Goal: Task Accomplishment & Management: Manage account settings

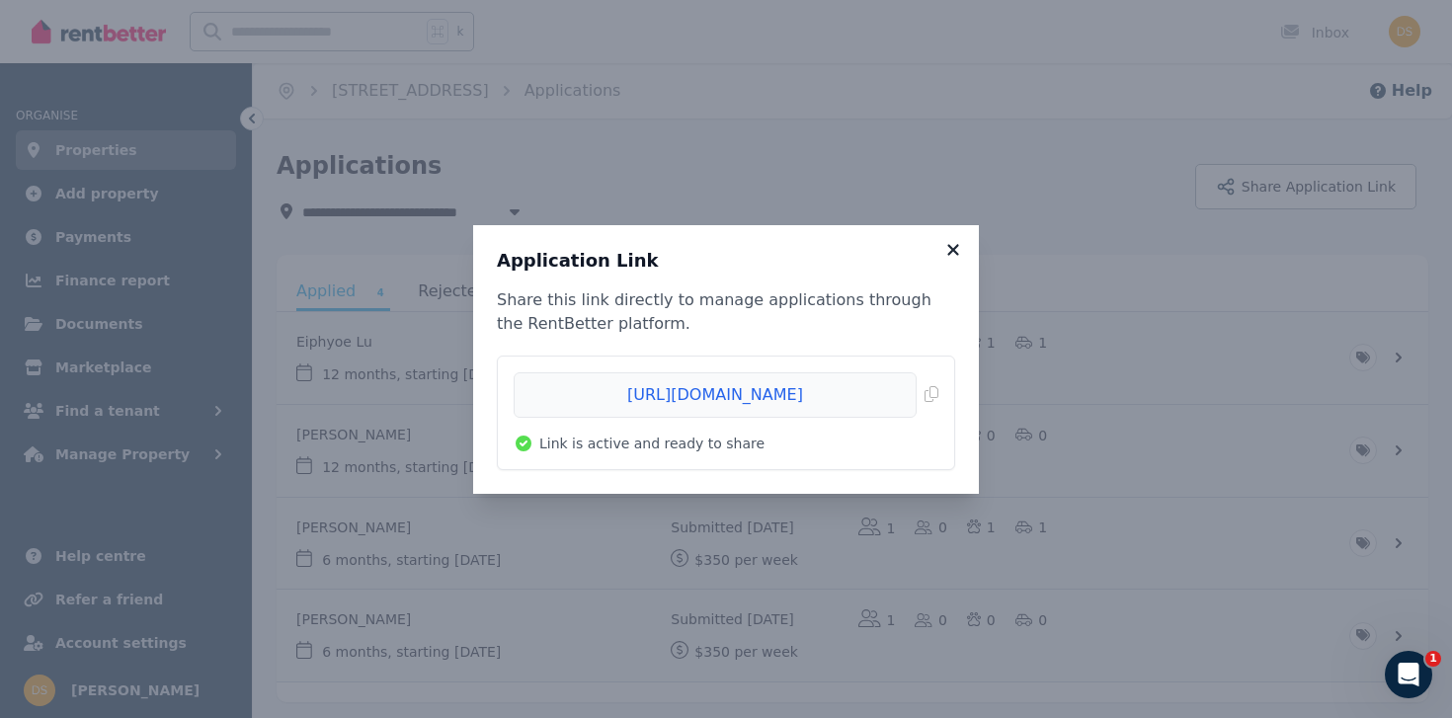
click at [951, 247] on icon at bounding box center [952, 249] width 11 height 11
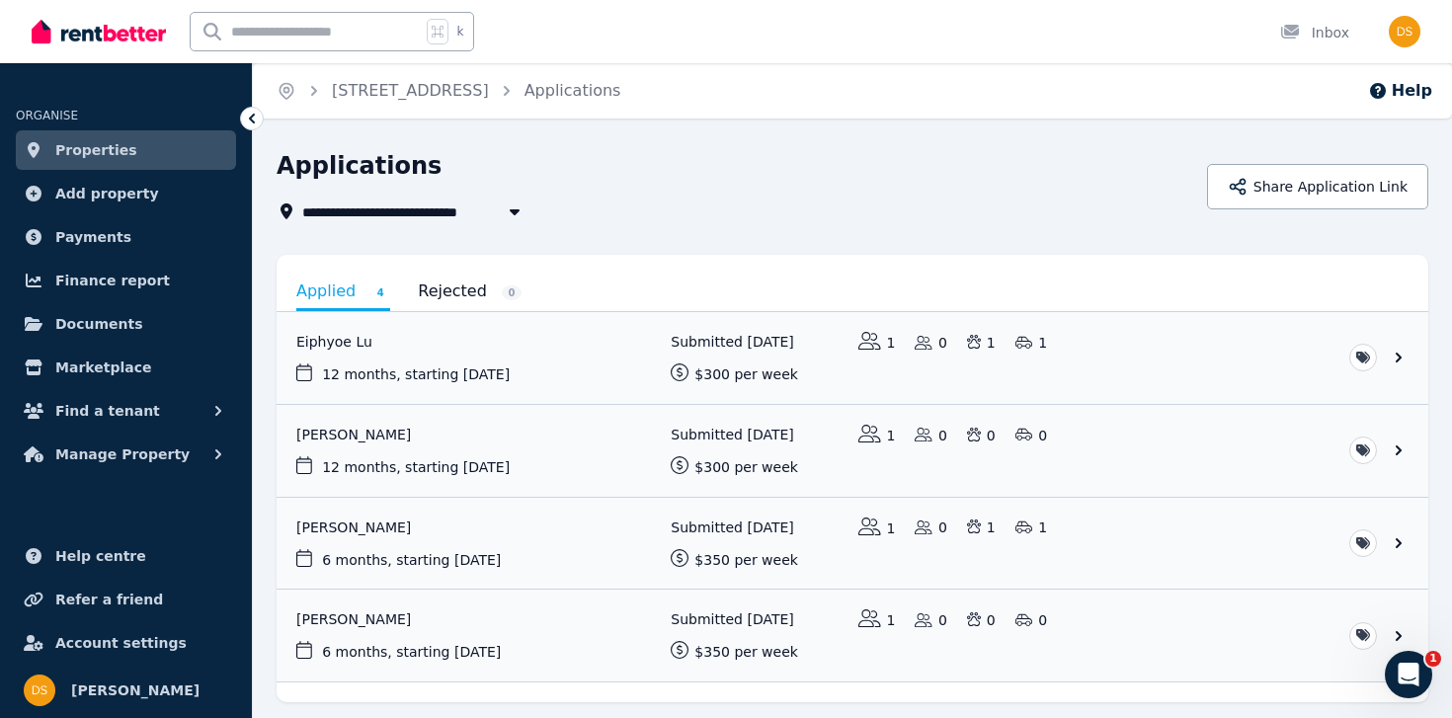
click at [147, 153] on link "Properties" at bounding box center [126, 150] width 220 height 40
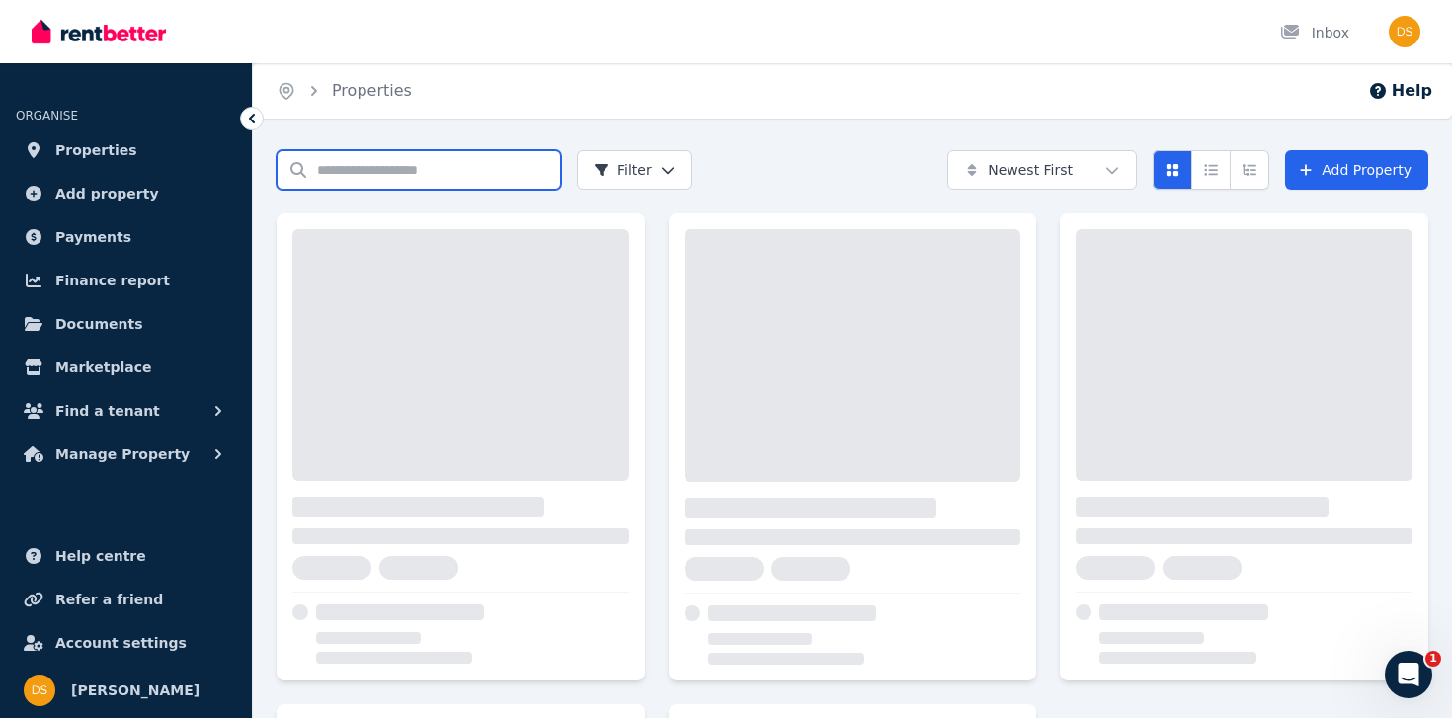
click at [410, 168] on input "Search properties" at bounding box center [419, 170] width 284 height 40
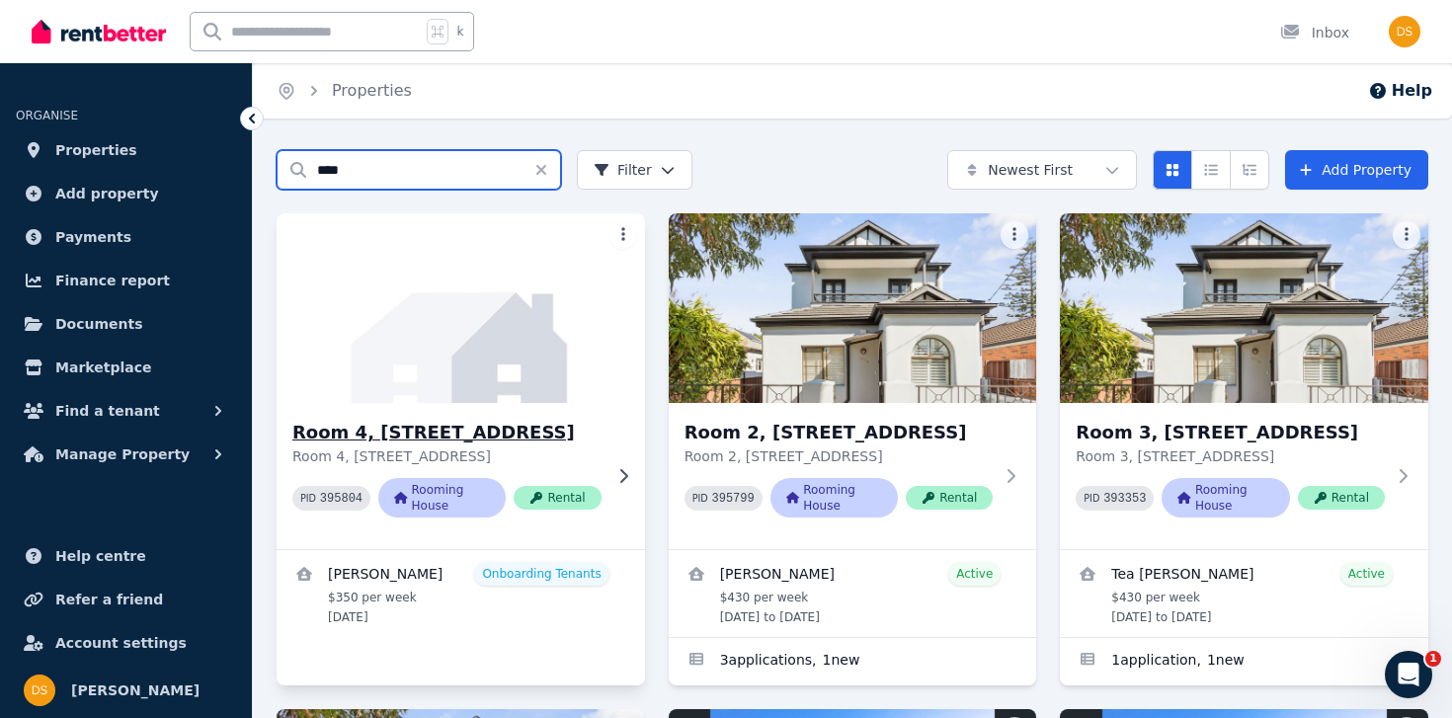
type input "****"
click at [393, 427] on h3 "Room 4, [STREET_ADDRESS]" at bounding box center [446, 433] width 309 height 28
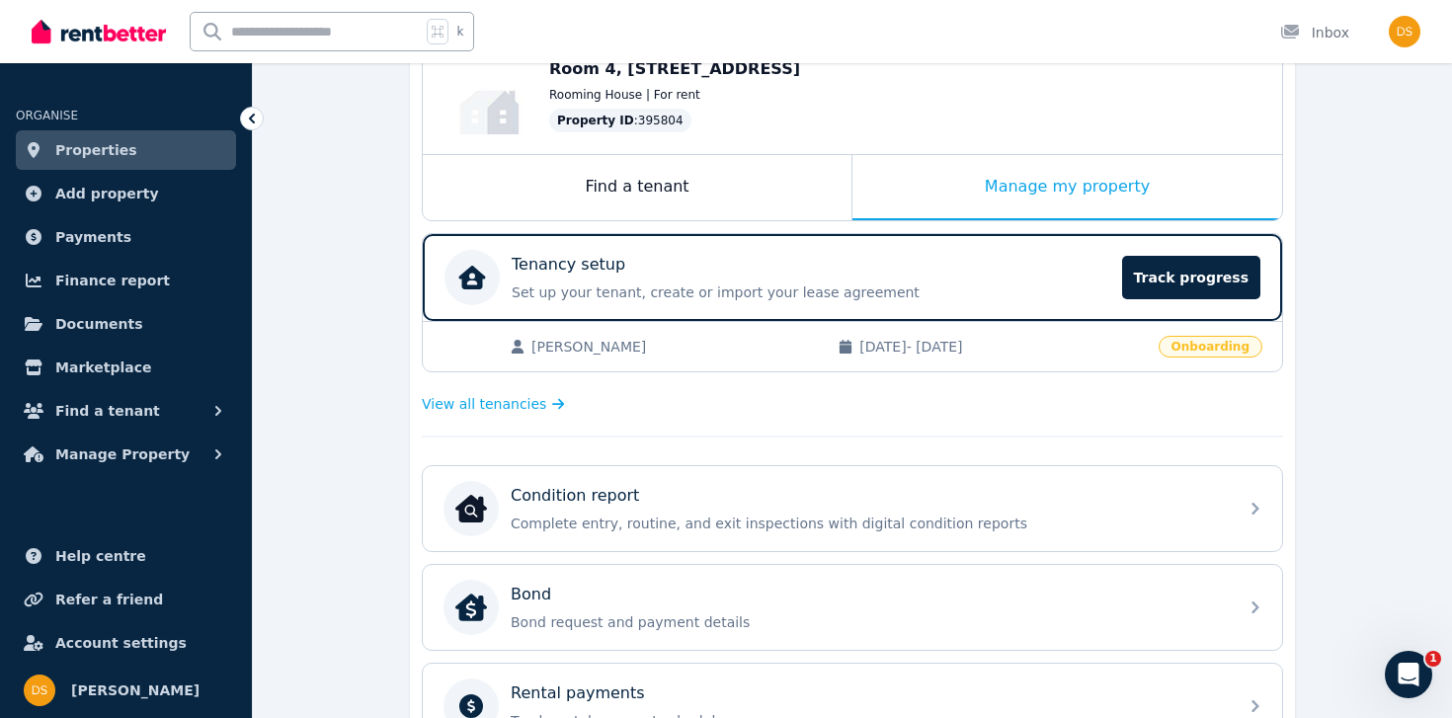
scroll to position [274, 0]
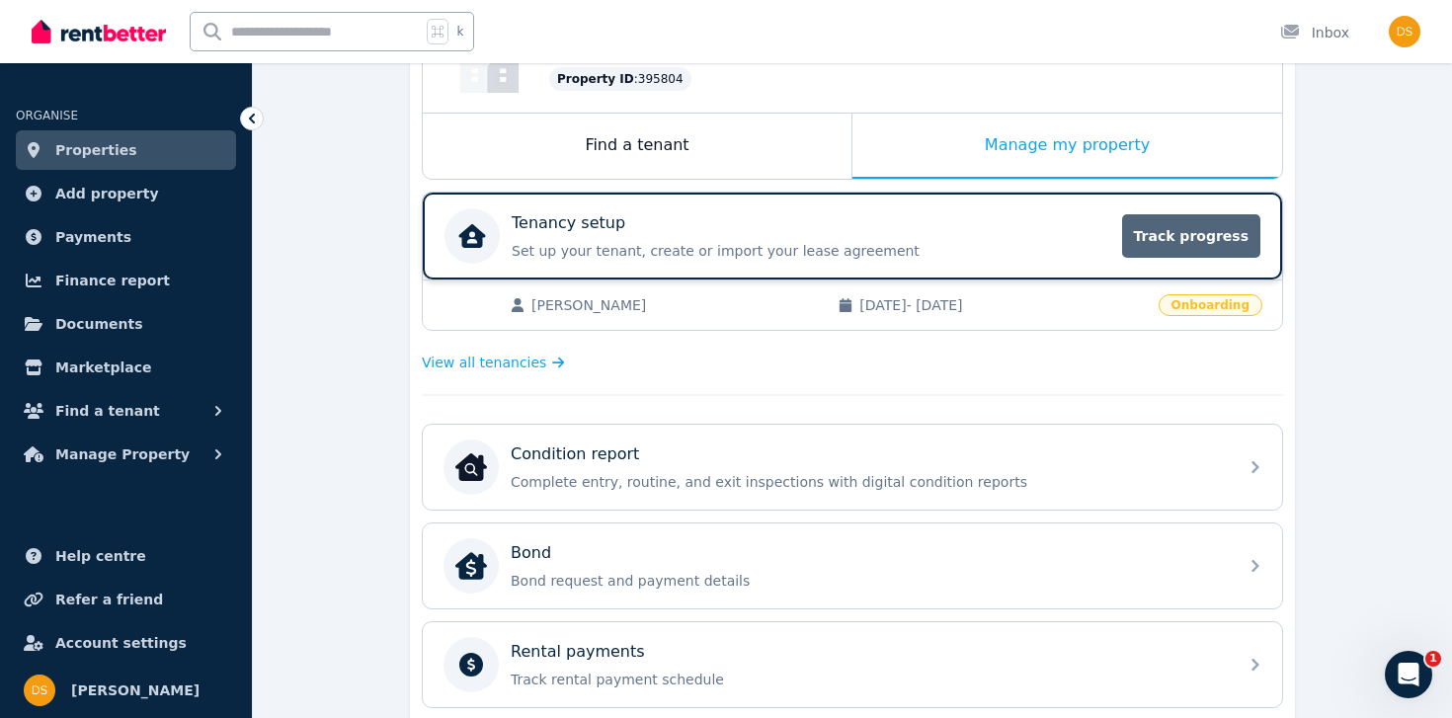
click at [1160, 242] on span "Track progress" at bounding box center [1191, 235] width 138 height 43
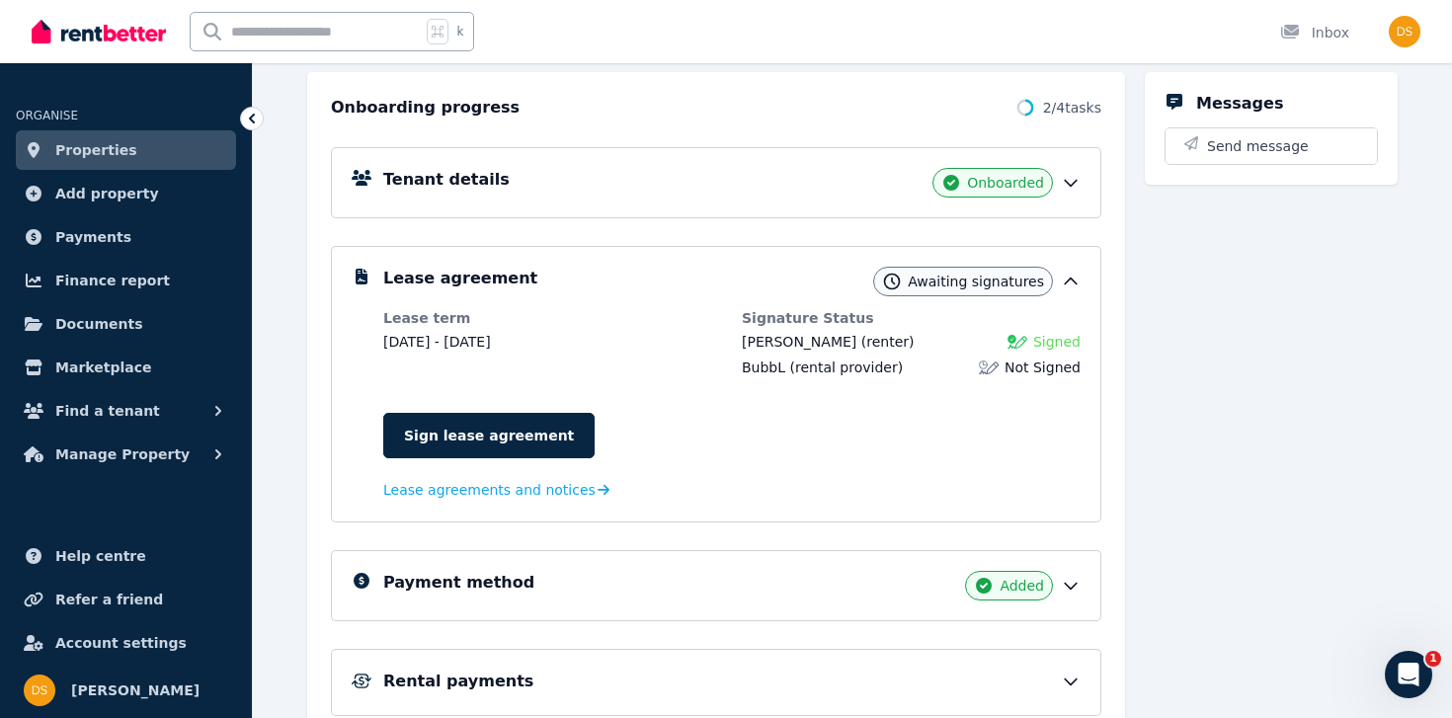
scroll to position [216, 0]
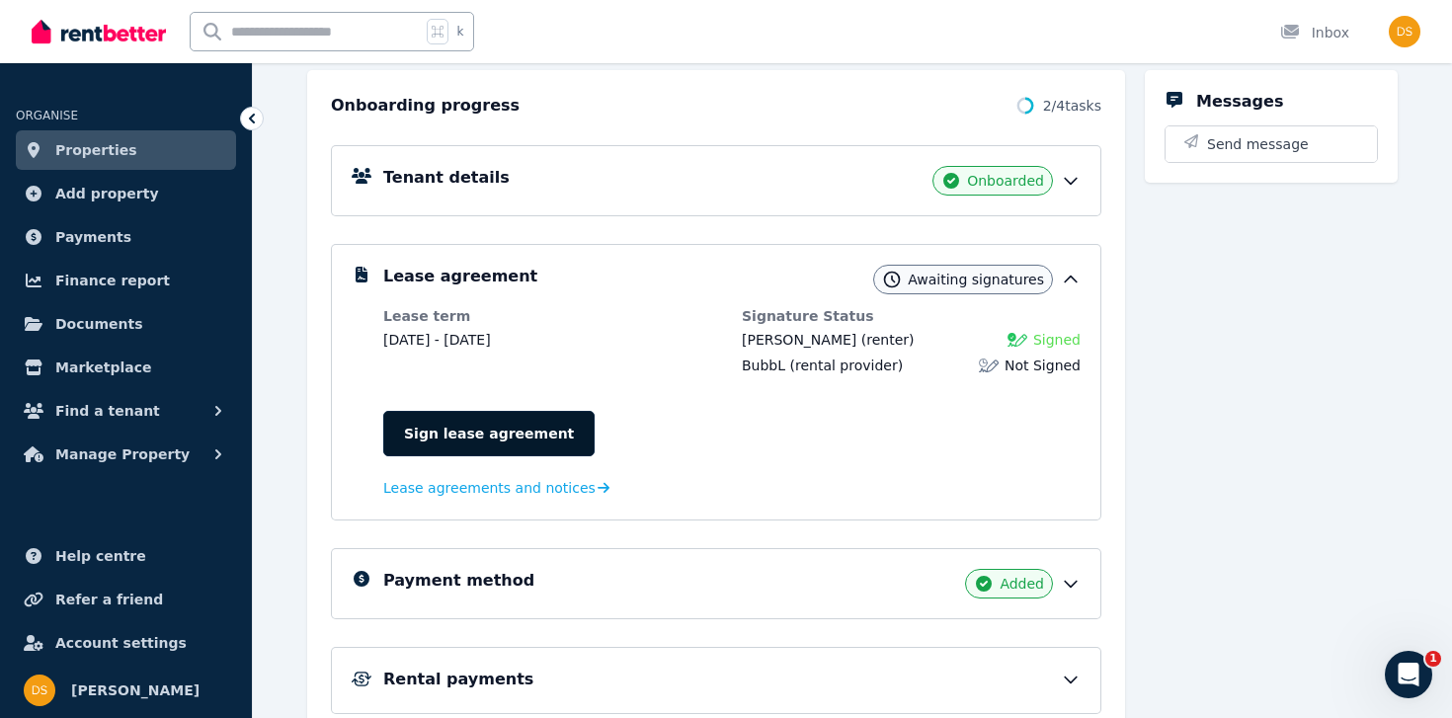
click at [499, 431] on link "Sign lease agreement" at bounding box center [488, 433] width 211 height 45
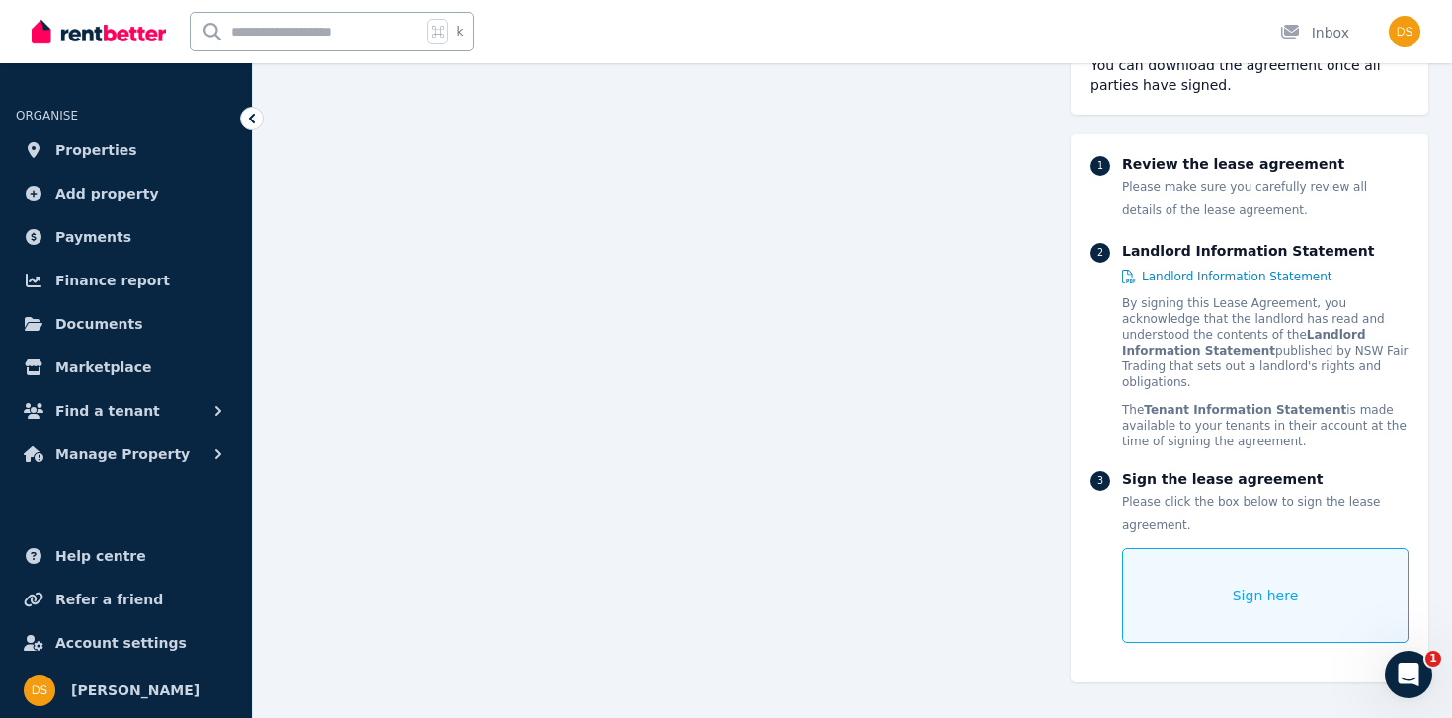
scroll to position [241, 0]
click at [1234, 548] on div "Sign here" at bounding box center [1265, 595] width 286 height 95
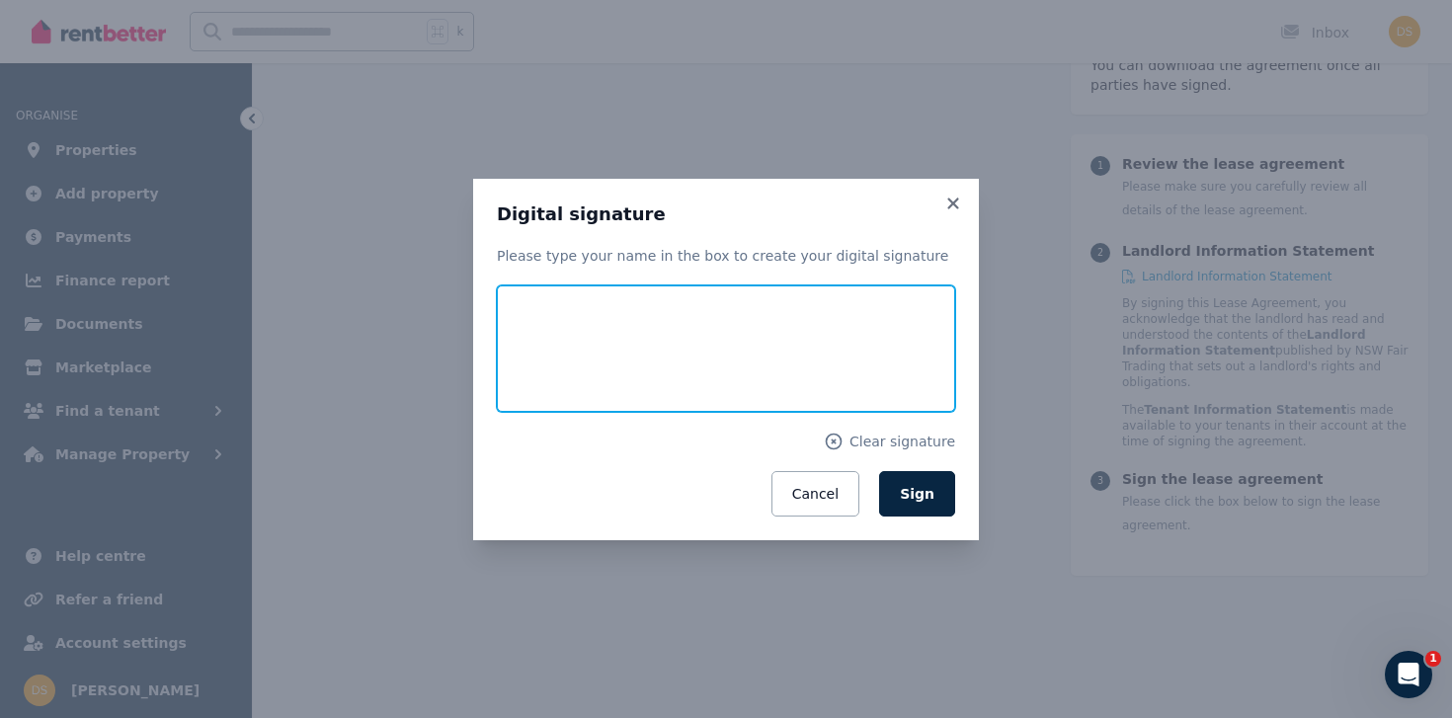
click at [638, 366] on input "text" at bounding box center [726, 348] width 458 height 126
type input "**********"
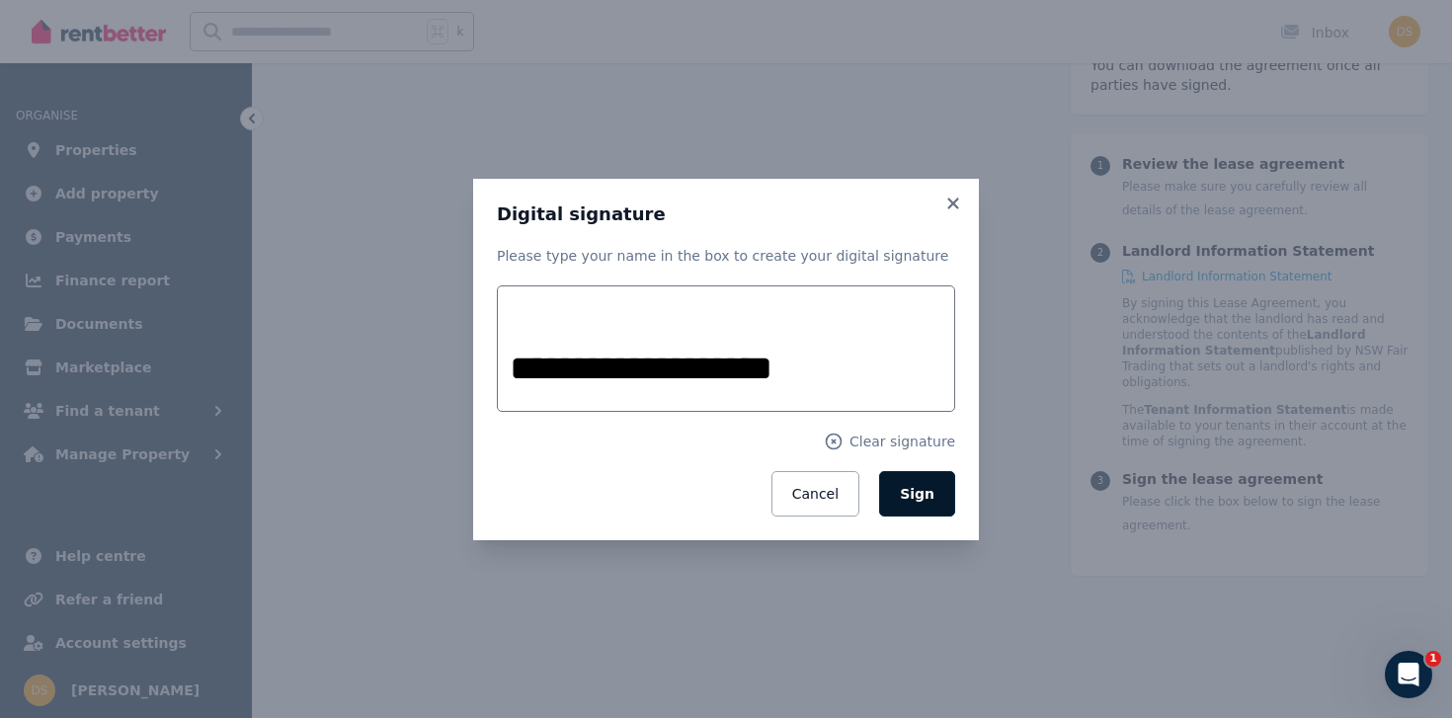
click at [916, 480] on button "Sign" at bounding box center [917, 493] width 76 height 45
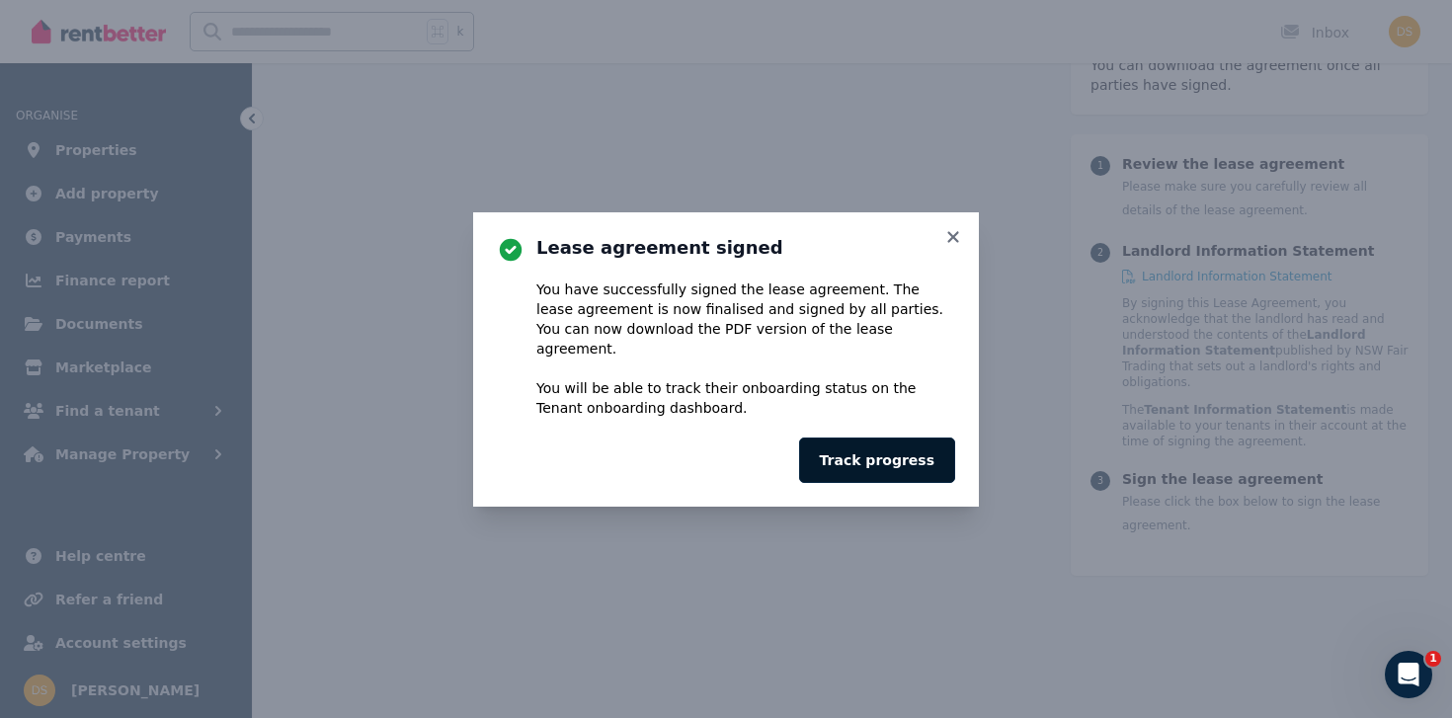
click at [892, 461] on button "Track progress" at bounding box center [877, 460] width 156 height 45
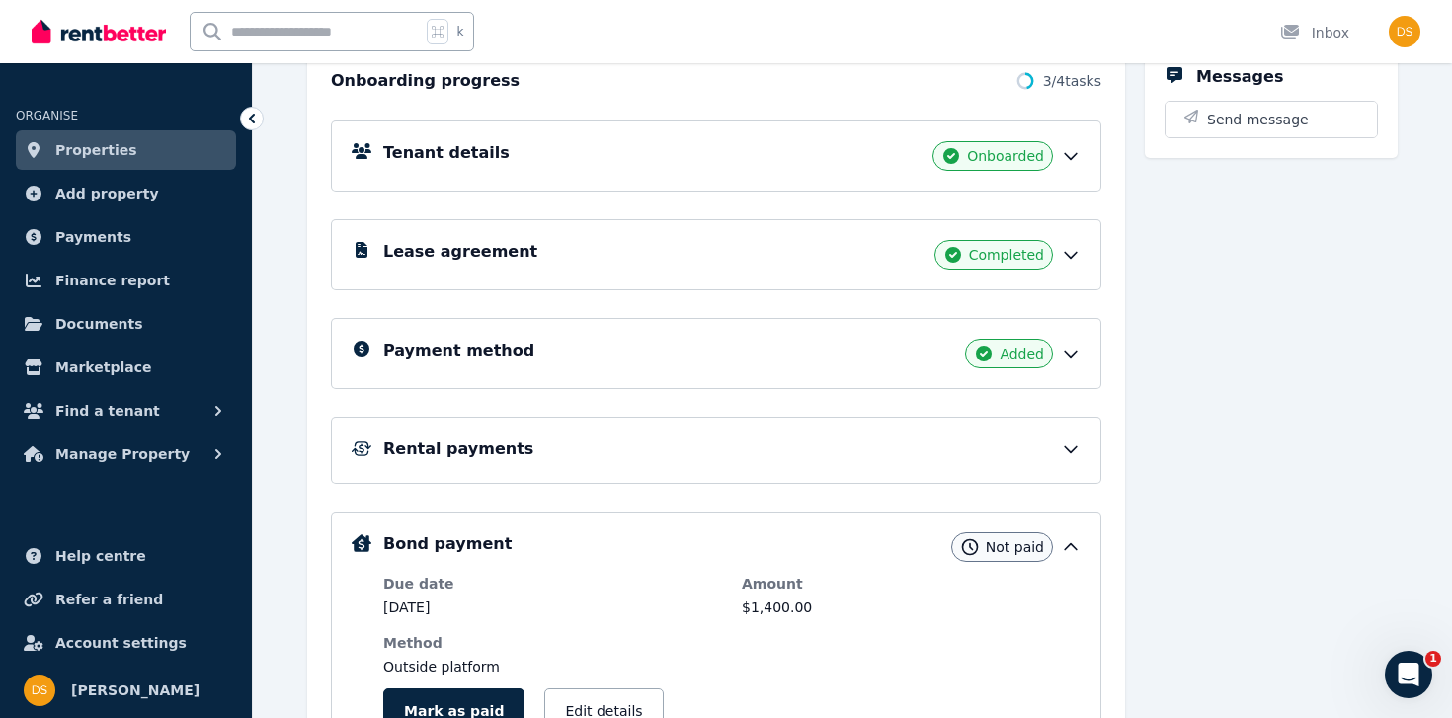
scroll to position [254, 0]
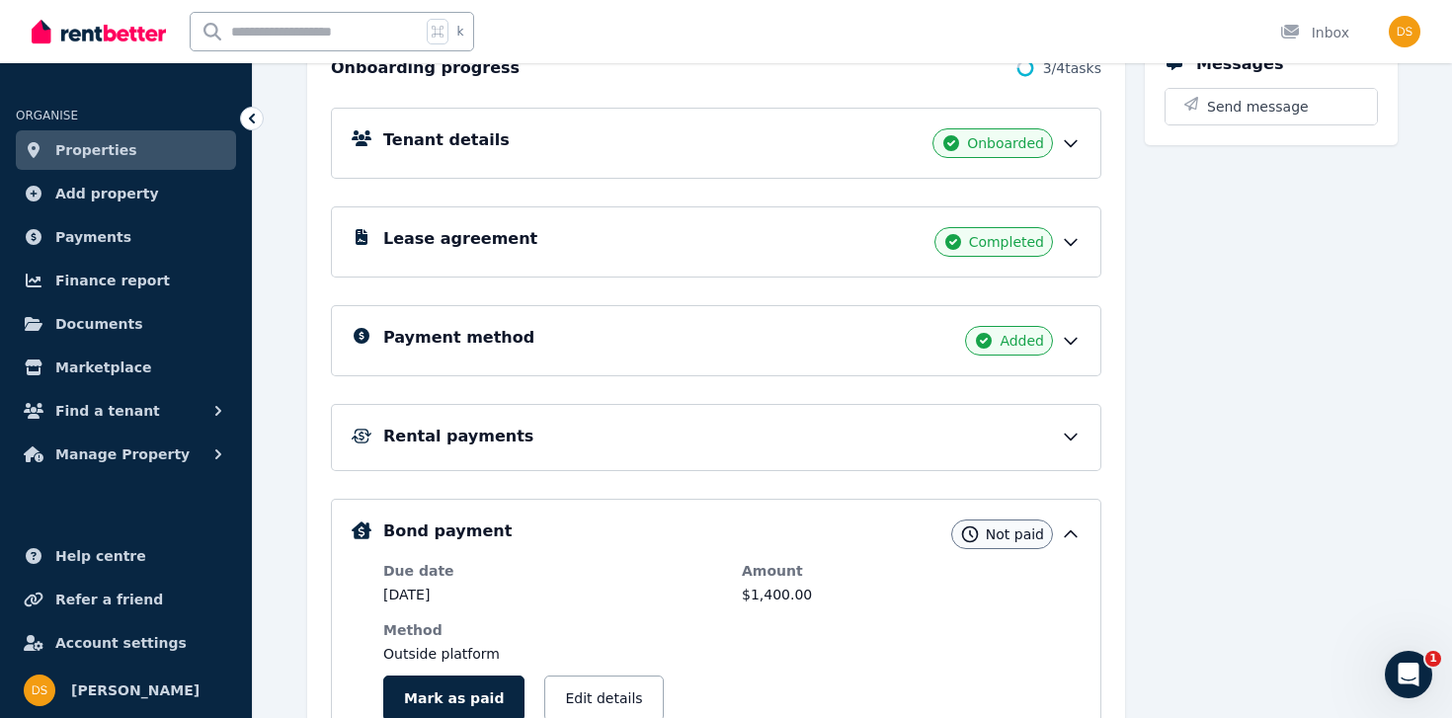
click at [817, 420] on div "Rental payments" at bounding box center [716, 437] width 770 height 67
click at [816, 447] on div "Rental payments" at bounding box center [731, 437] width 697 height 24
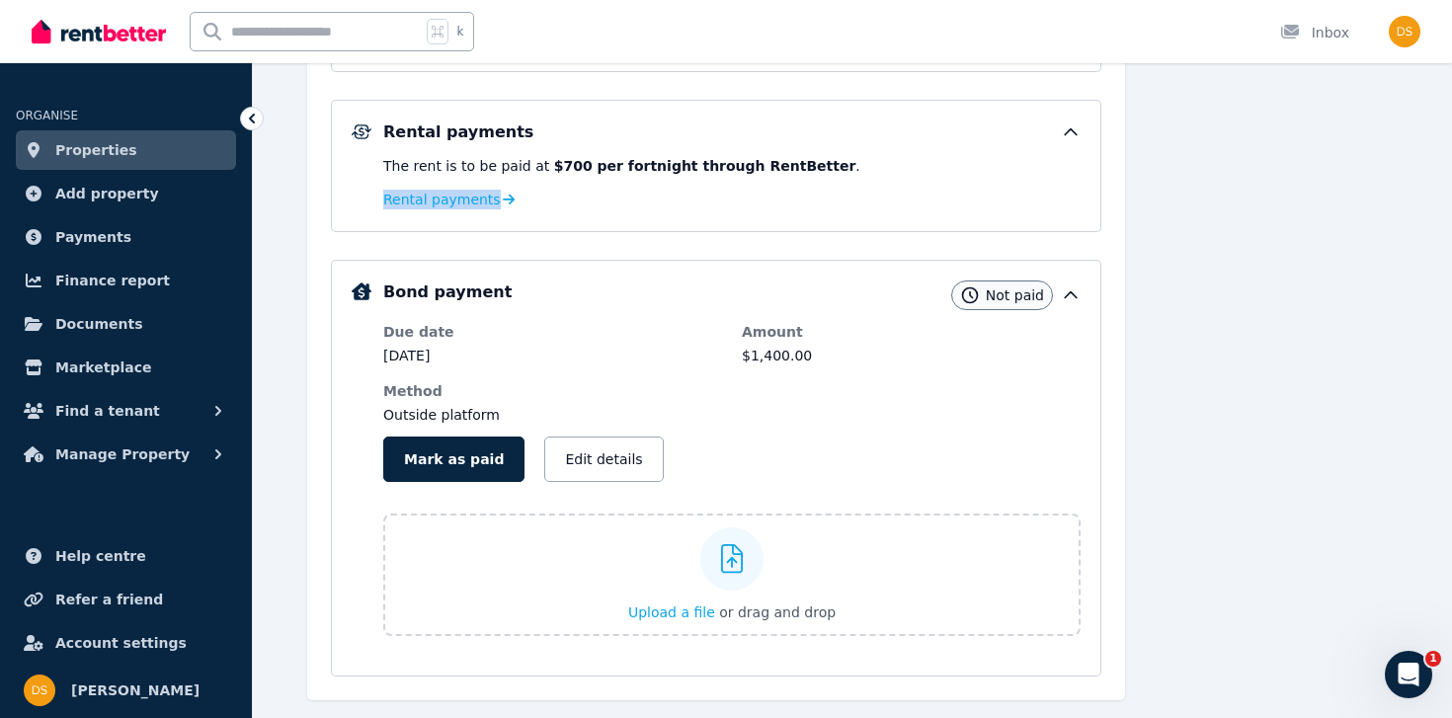
scroll to position [607, 0]
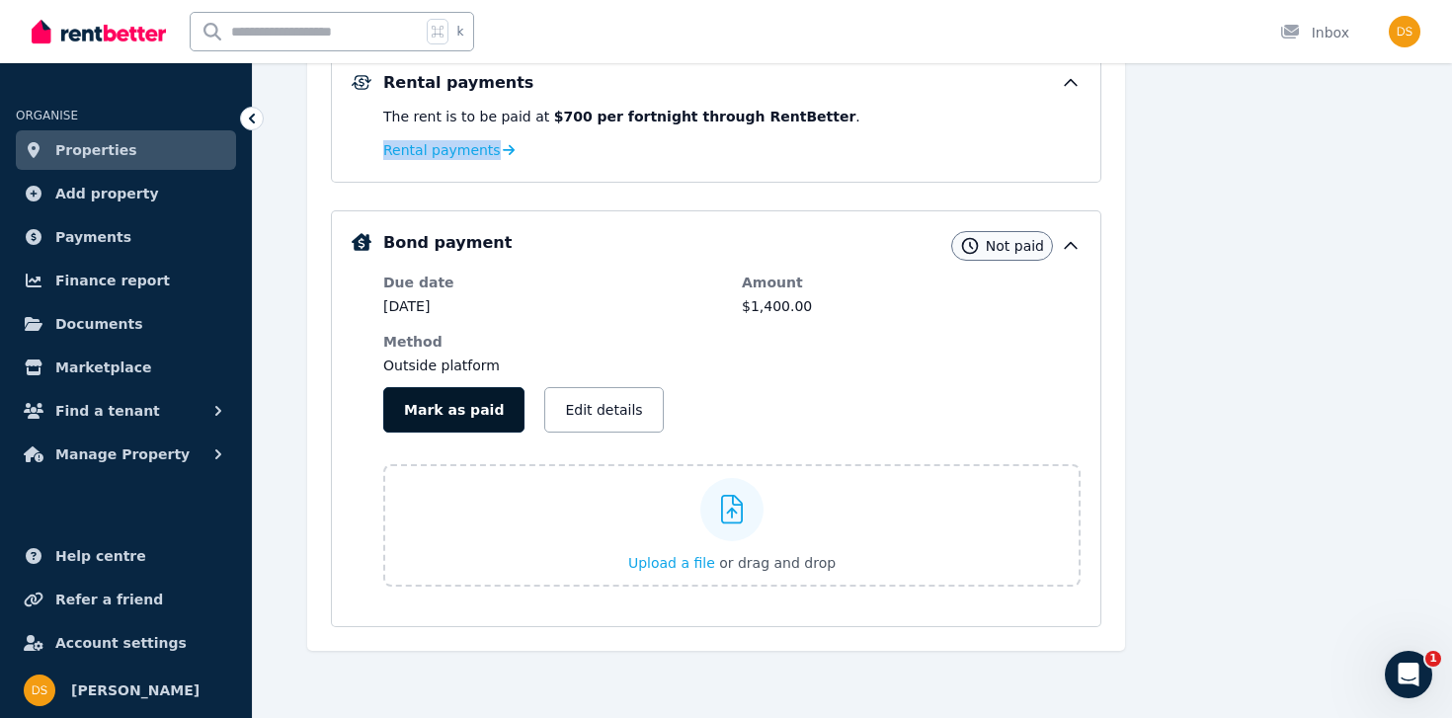
click at [474, 398] on button "Mark as paid" at bounding box center [453, 409] width 141 height 45
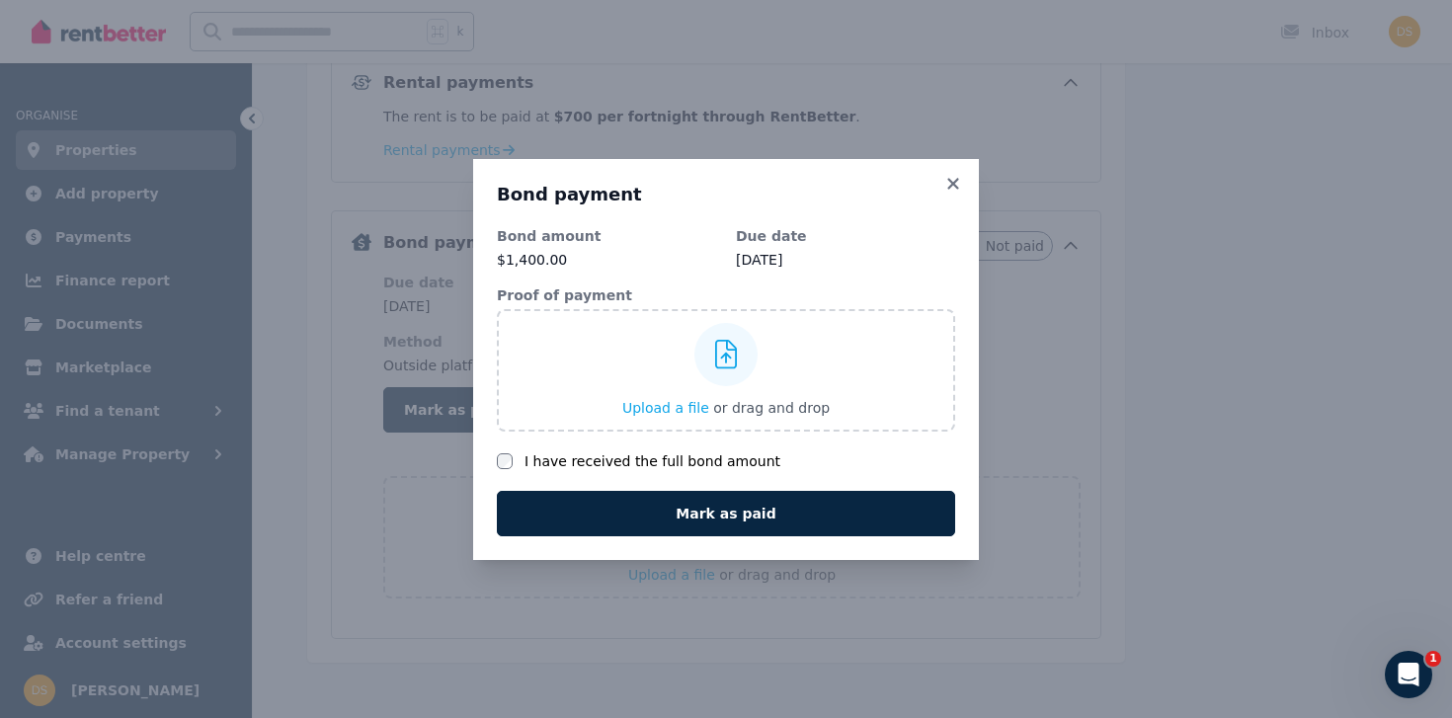
click at [621, 463] on label "I have received the full bond amount" at bounding box center [652, 461] width 256 height 20
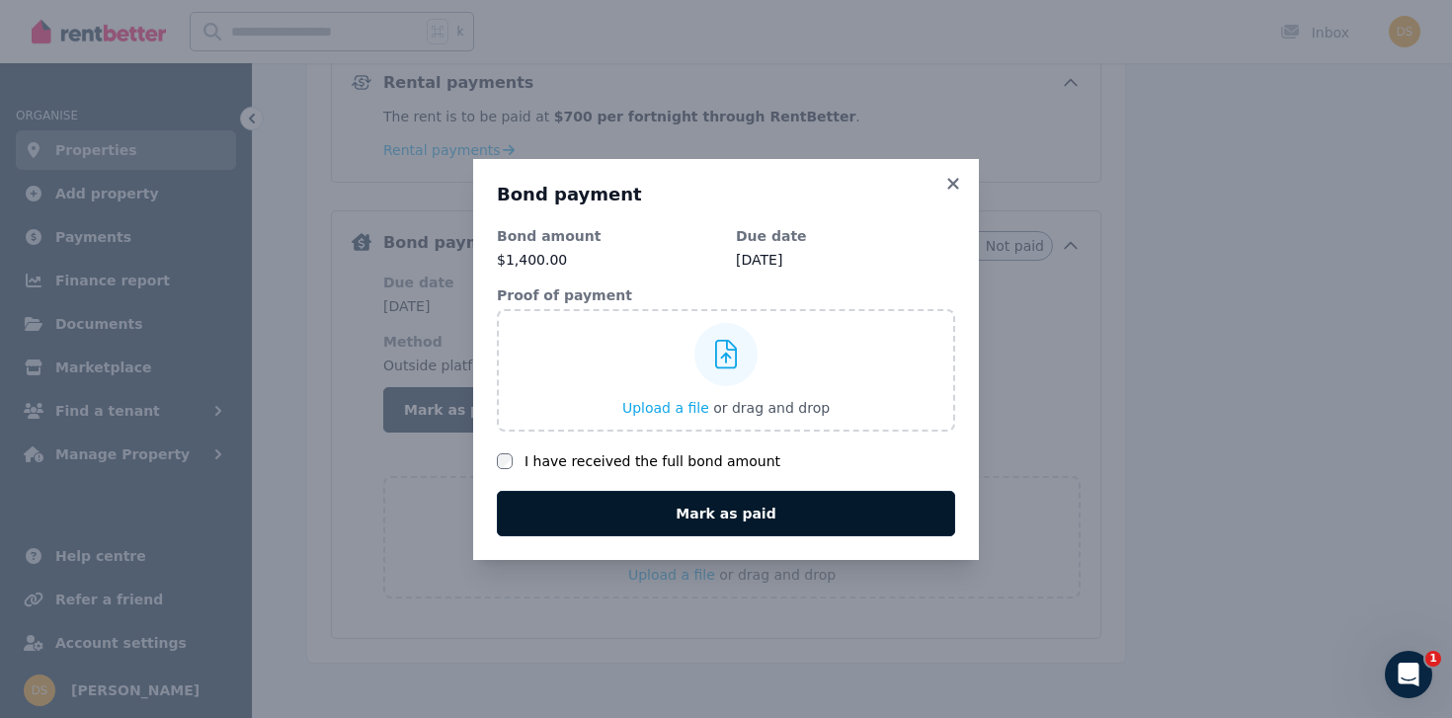
click at [629, 509] on button "Mark as paid" at bounding box center [726, 513] width 458 height 45
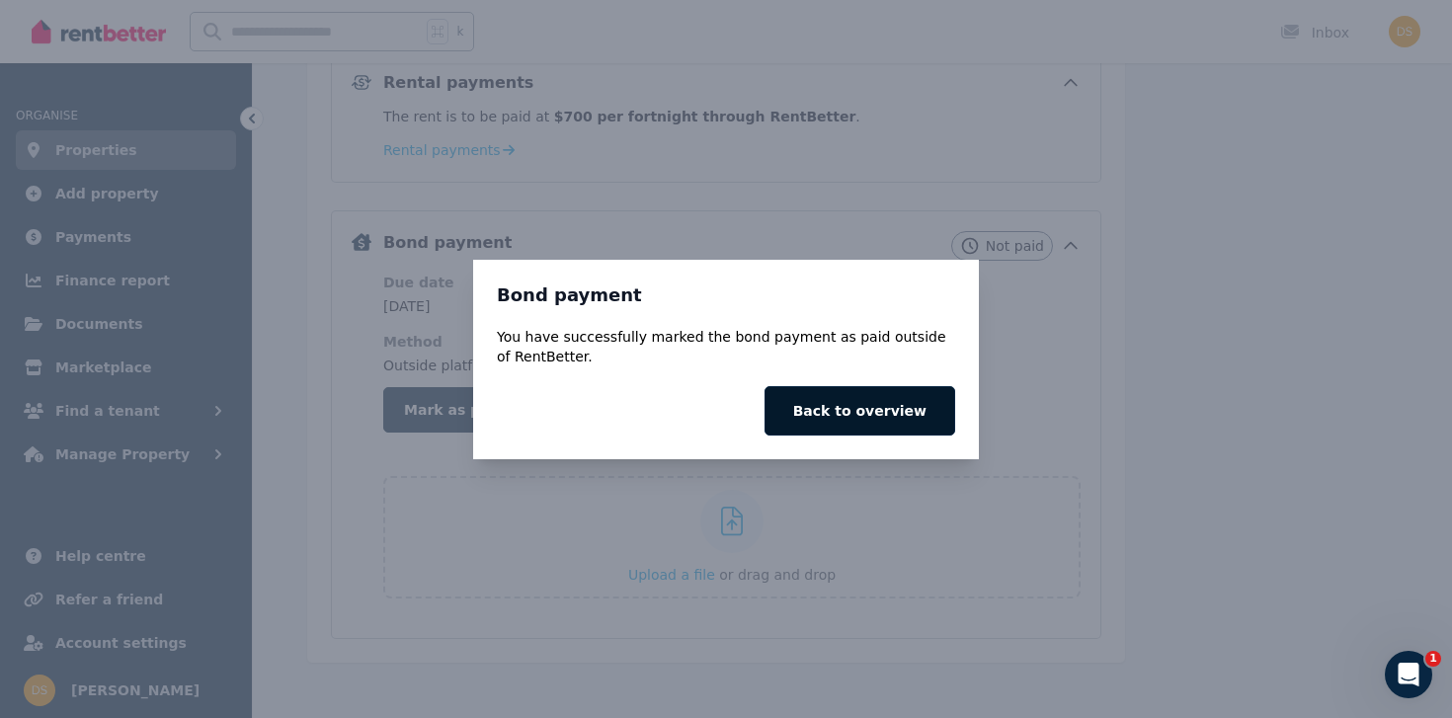
click at [858, 405] on button "Back to overview" at bounding box center [859, 410] width 191 height 49
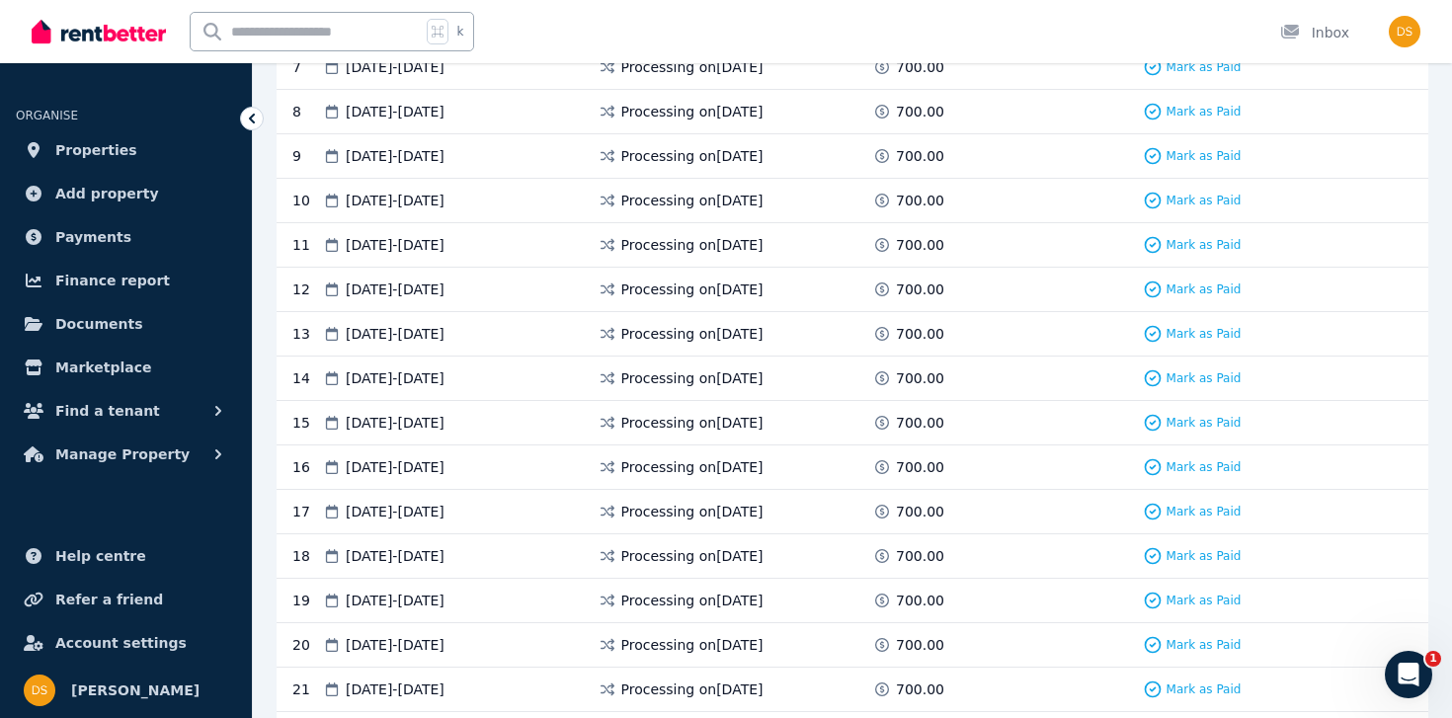
scroll to position [764, 0]
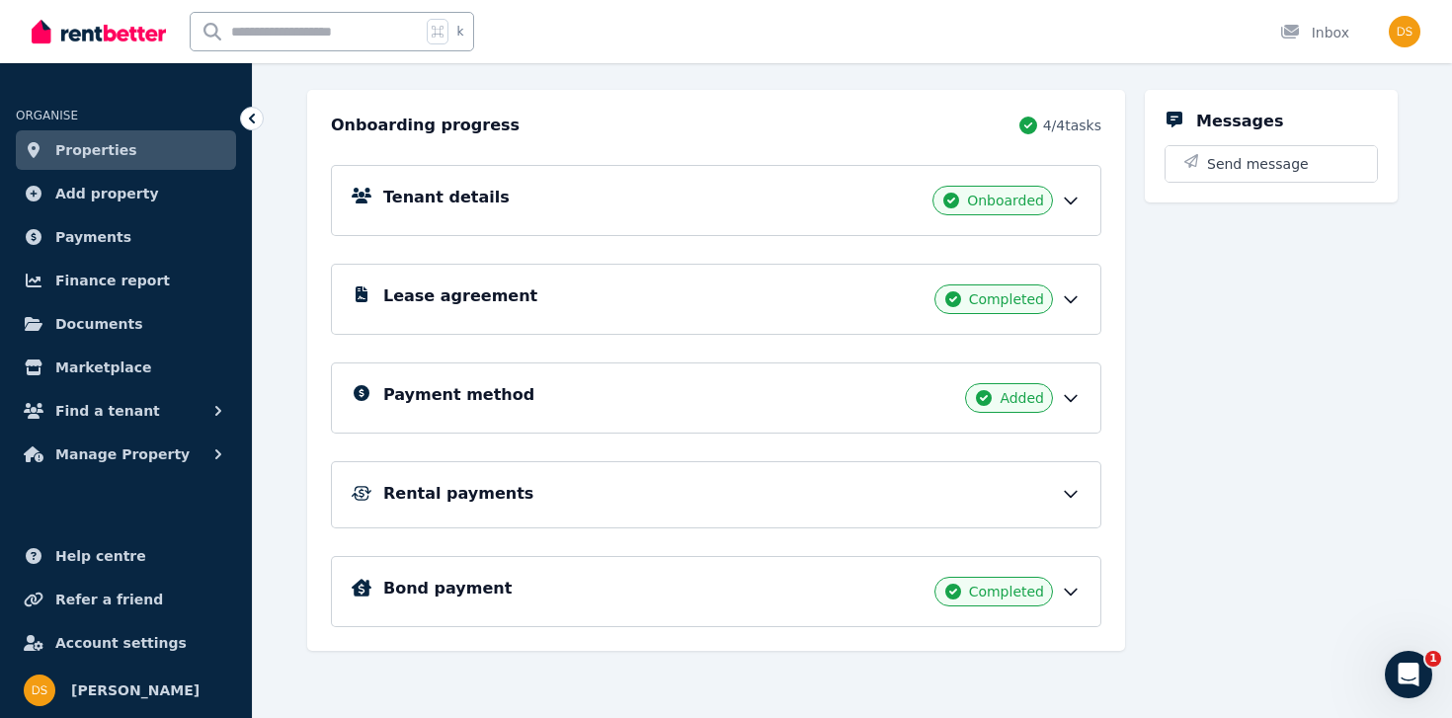
click at [866, 482] on div "Rental payments" at bounding box center [731, 494] width 697 height 24
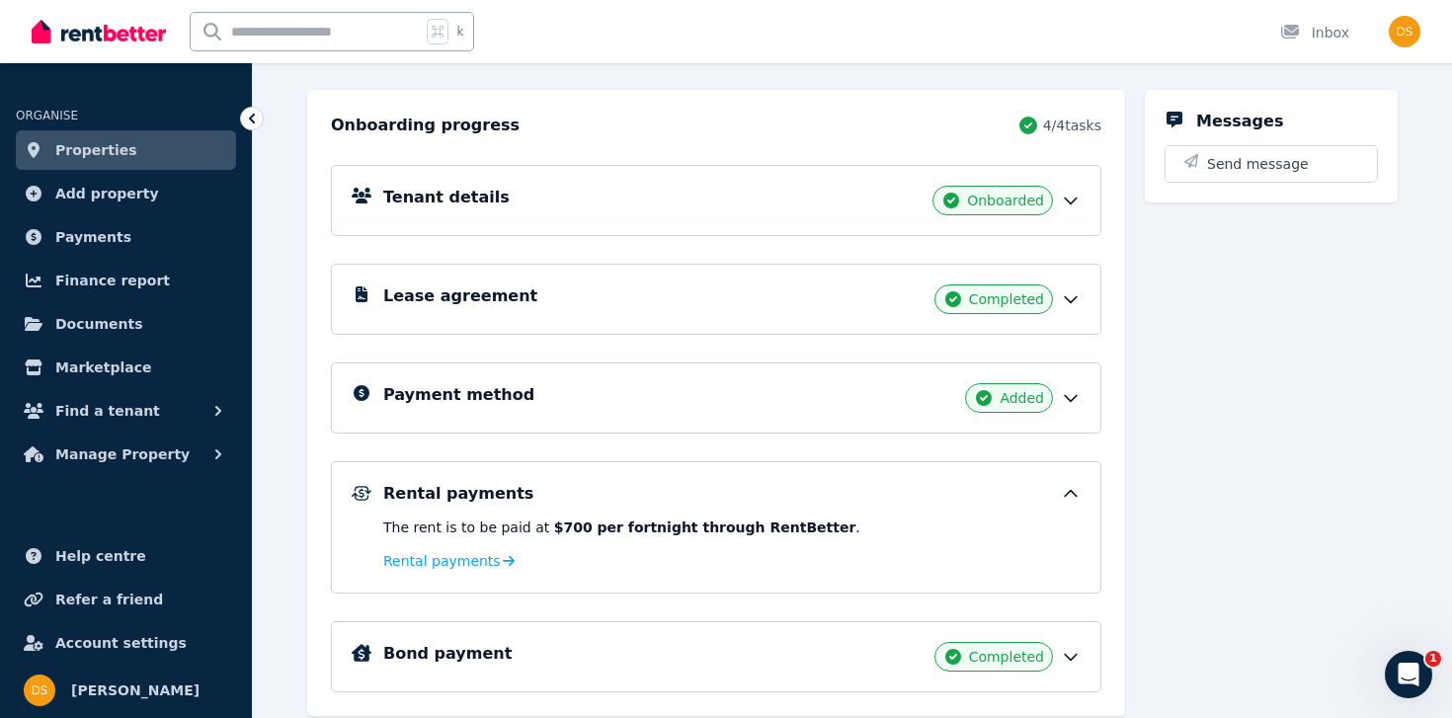
scroll to position [262, 0]
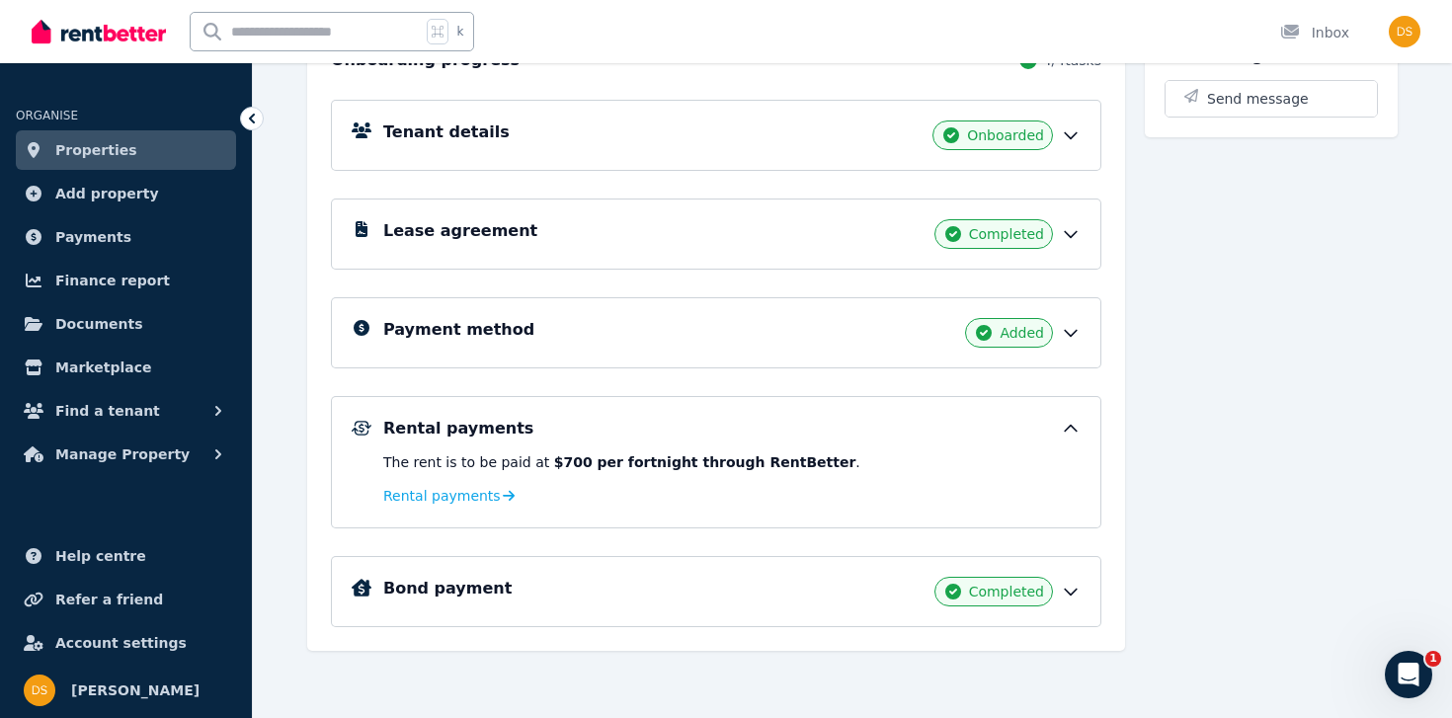
click at [881, 572] on div "Bond payment Completed" at bounding box center [716, 591] width 770 height 71
click at [909, 583] on div "Bond payment Completed" at bounding box center [731, 592] width 697 height 30
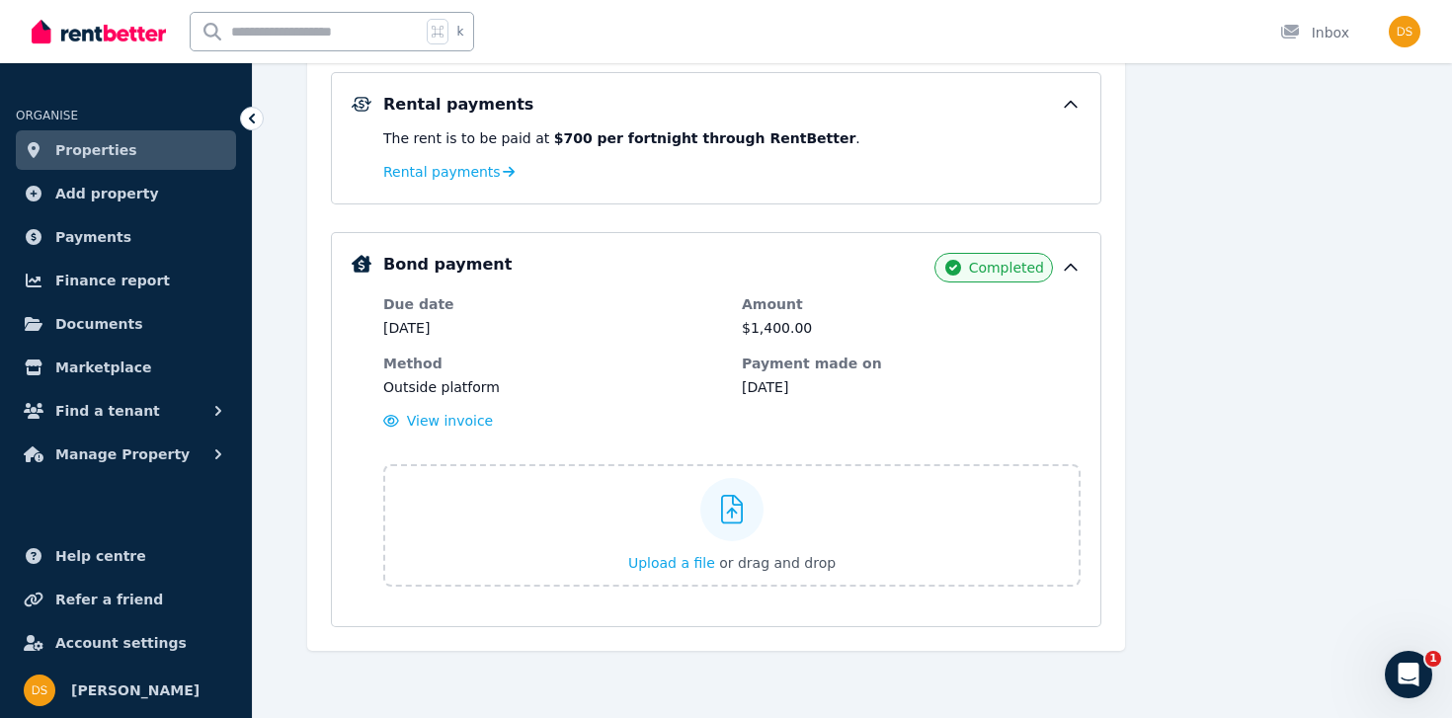
scroll to position [0, 0]
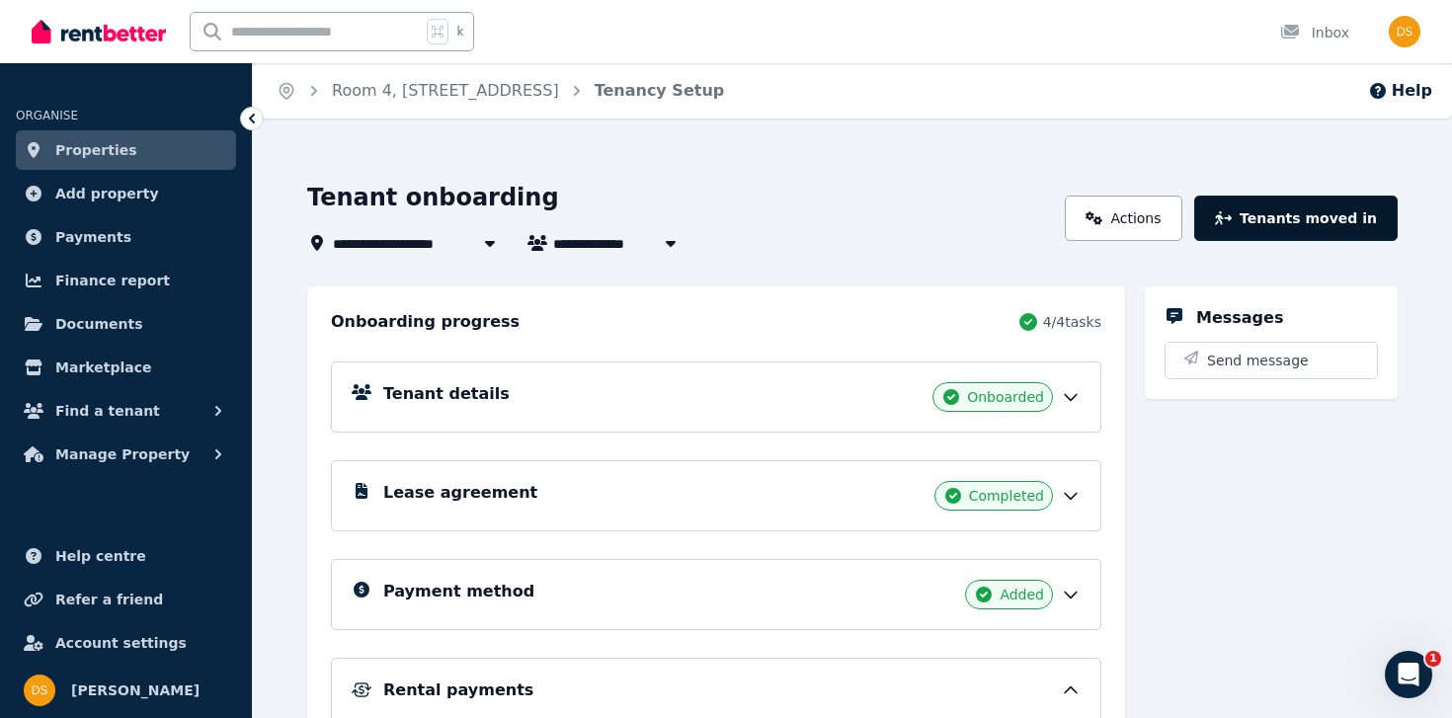
click at [1258, 224] on button "Tenants moved in" at bounding box center [1295, 218] width 203 height 45
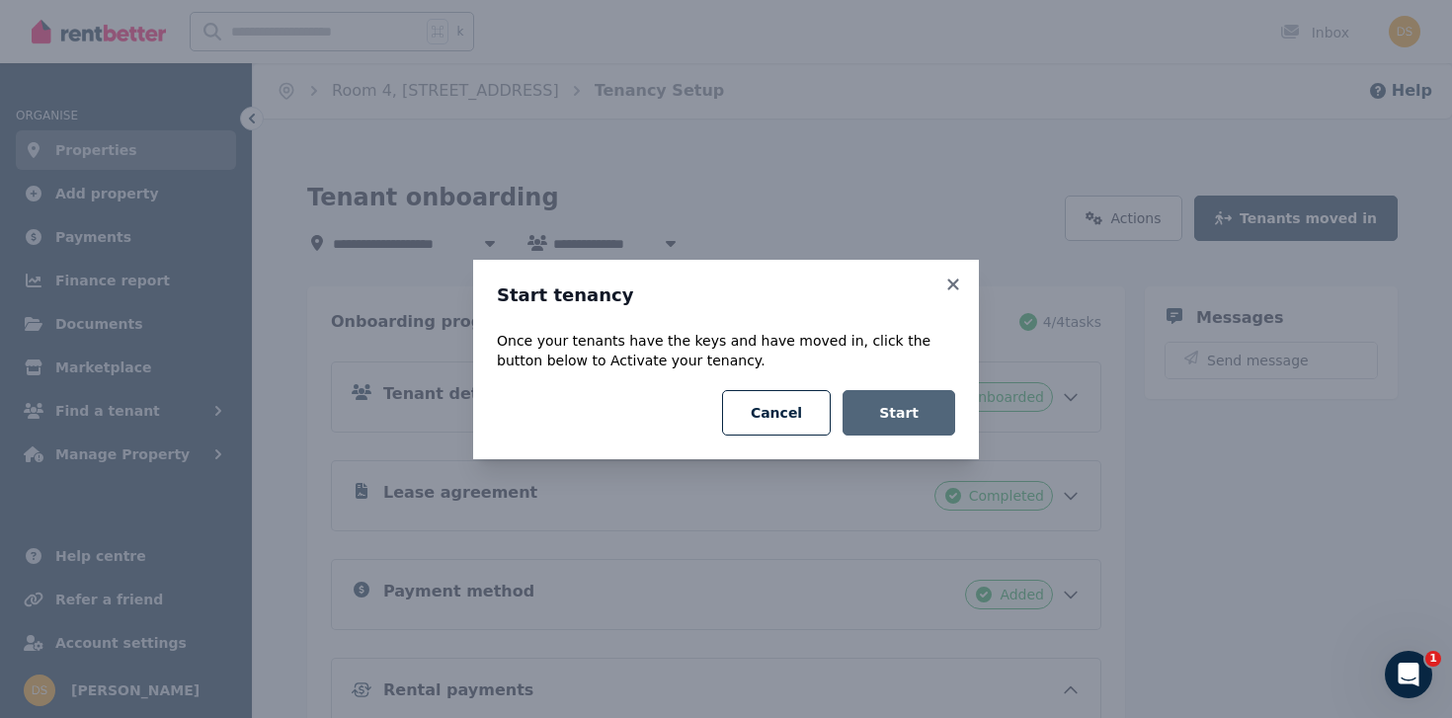
click at [913, 426] on button "Start" at bounding box center [898, 412] width 113 height 45
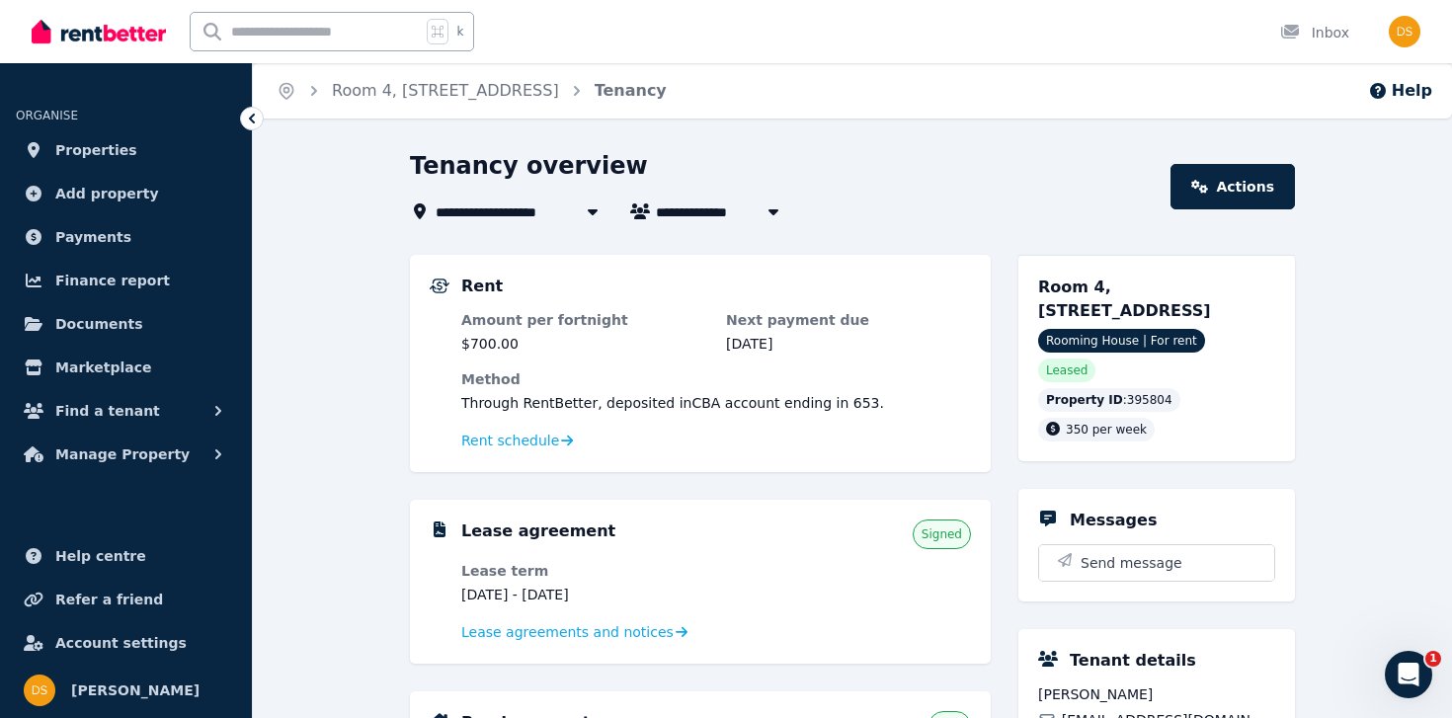
click at [710, 114] on div "Home Room 4, [STREET_ADDRESS] Help" at bounding box center [852, 90] width 1199 height 55
click at [400, 87] on link "Room 4, [STREET_ADDRESS]" at bounding box center [445, 90] width 227 height 19
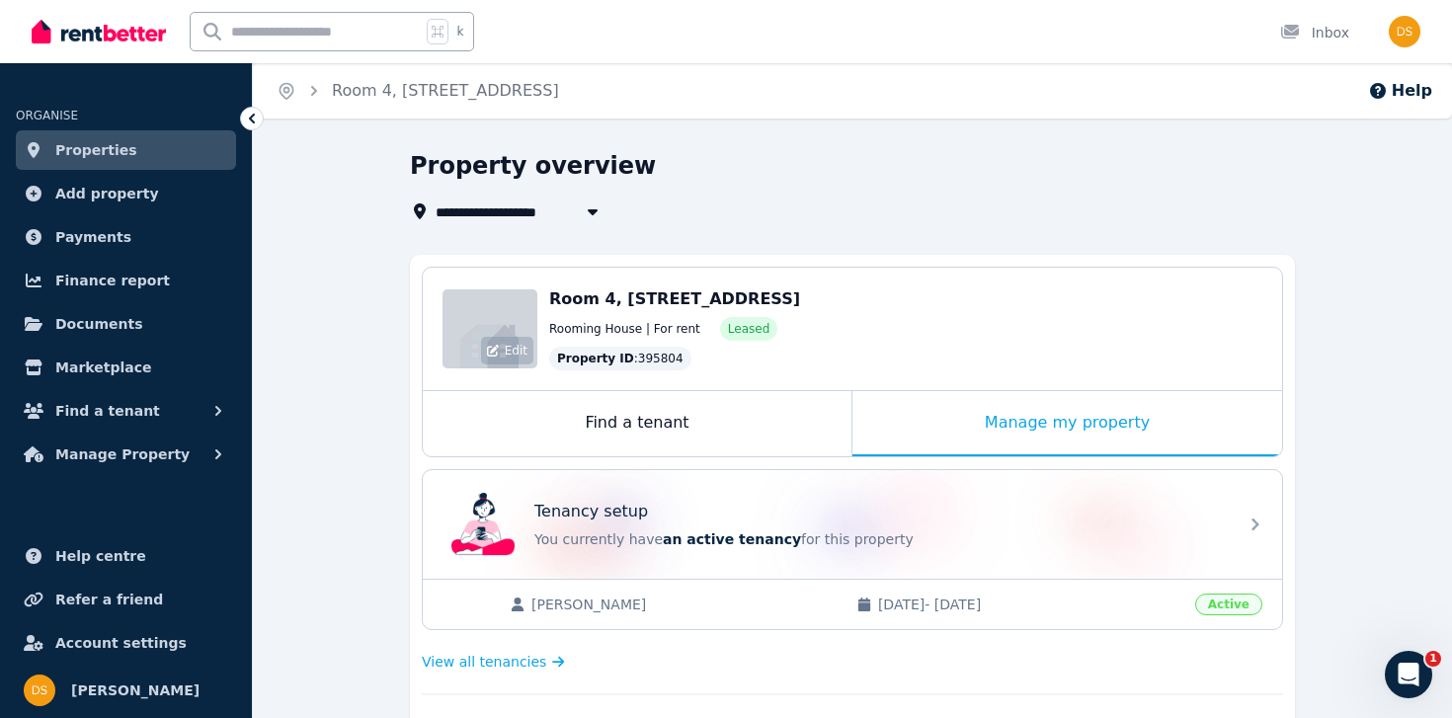
click at [497, 345] on icon at bounding box center [493, 351] width 12 height 12
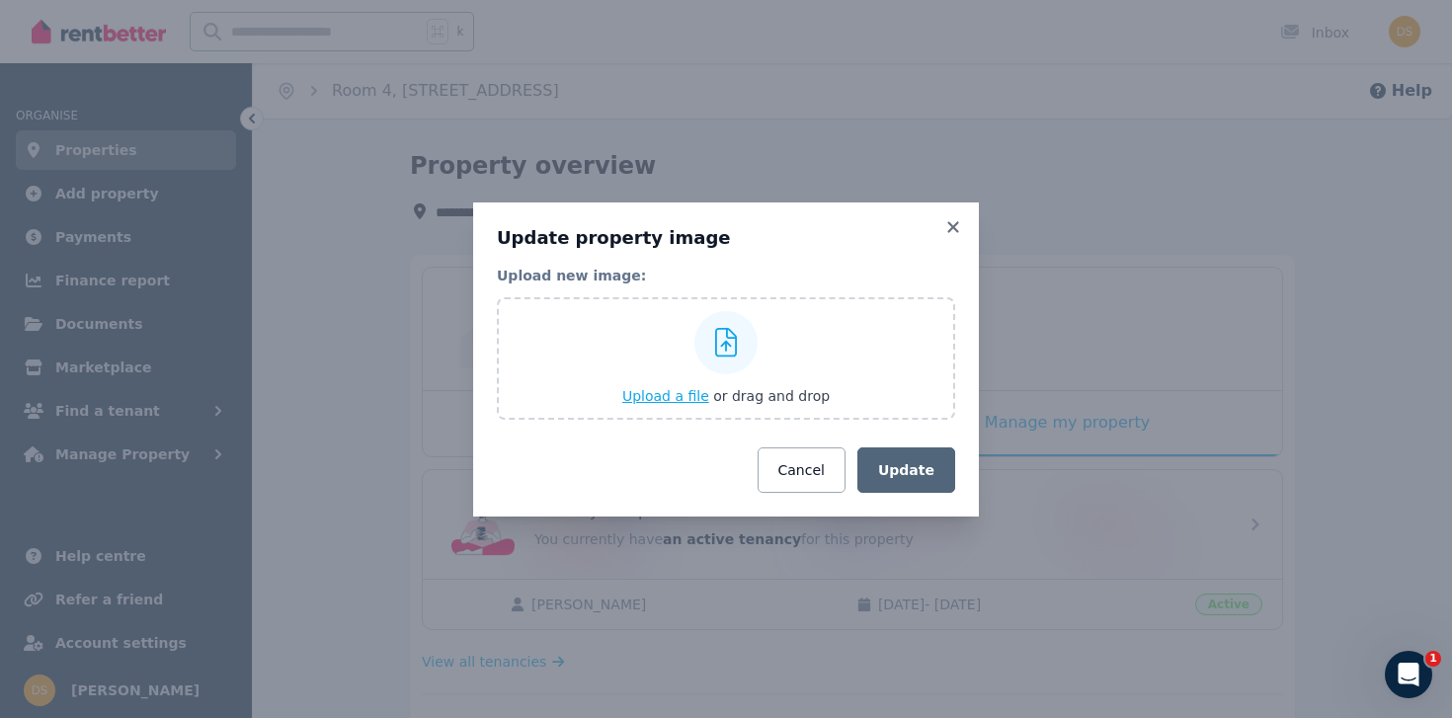
click at [663, 392] on span "Upload a file" at bounding box center [665, 396] width 87 height 16
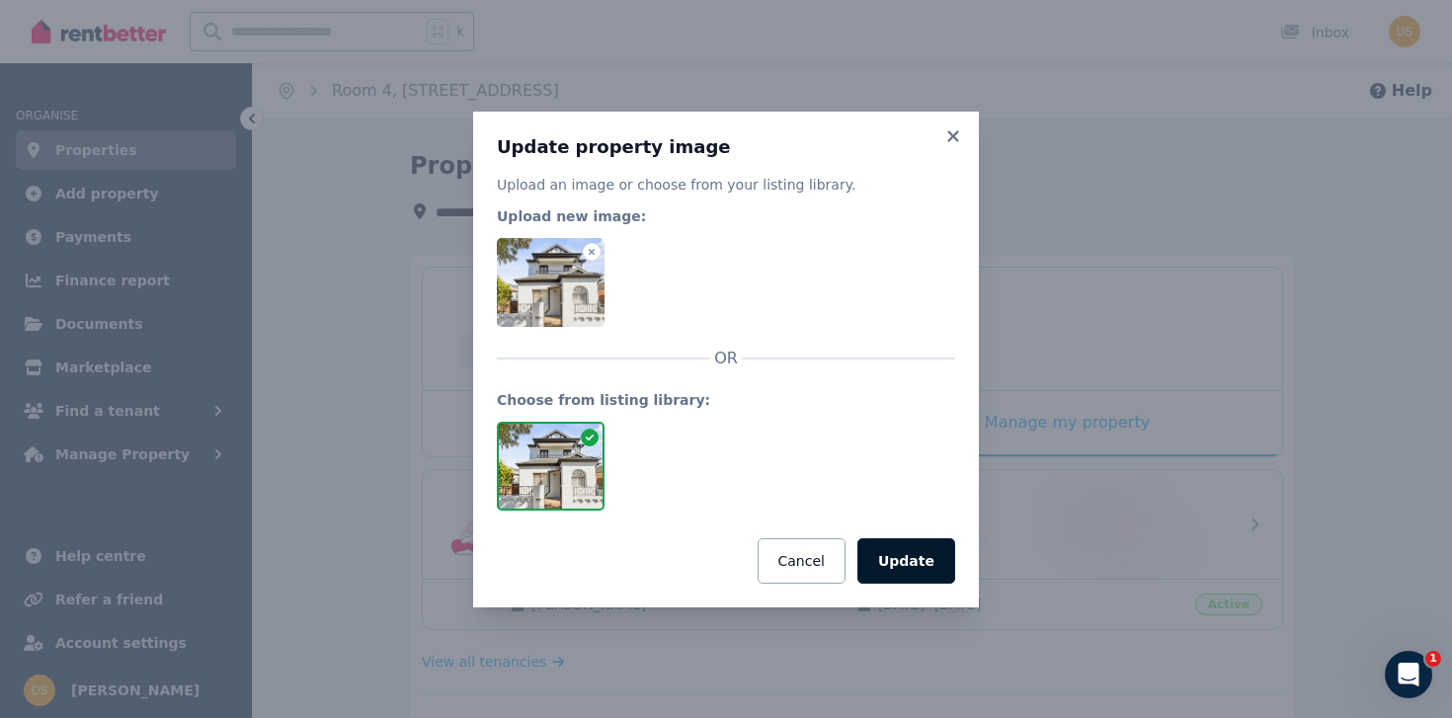
click at [905, 557] on button "Update" at bounding box center [906, 560] width 98 height 45
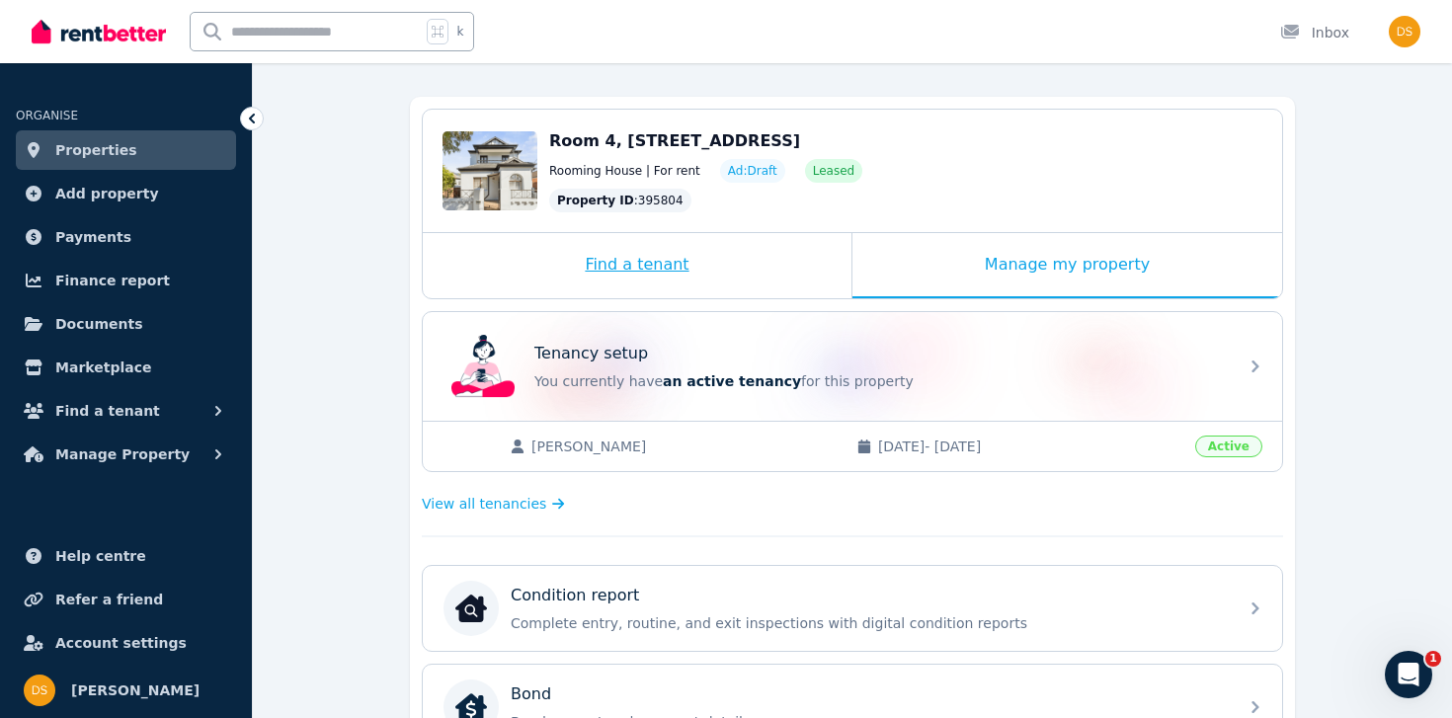
scroll to position [145, 0]
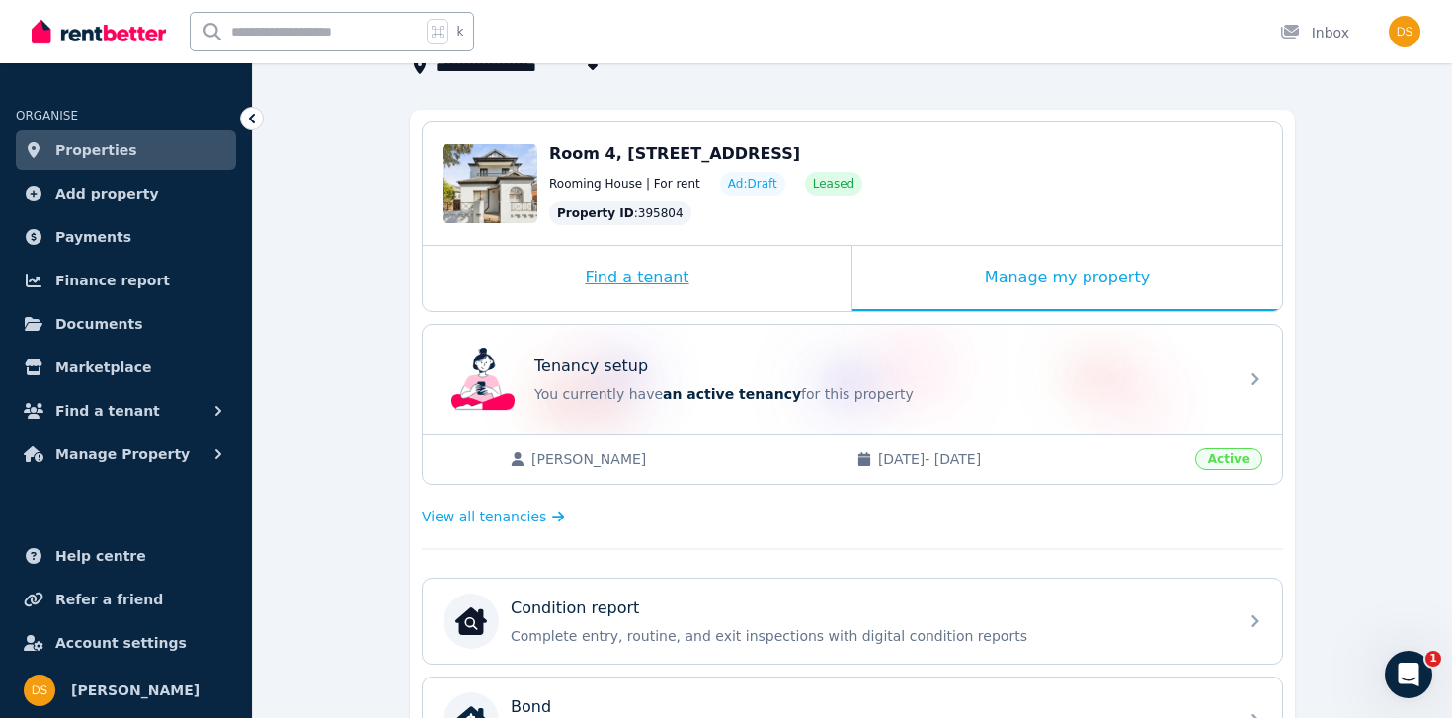
click at [631, 268] on div "Find a tenant" at bounding box center [637, 278] width 429 height 65
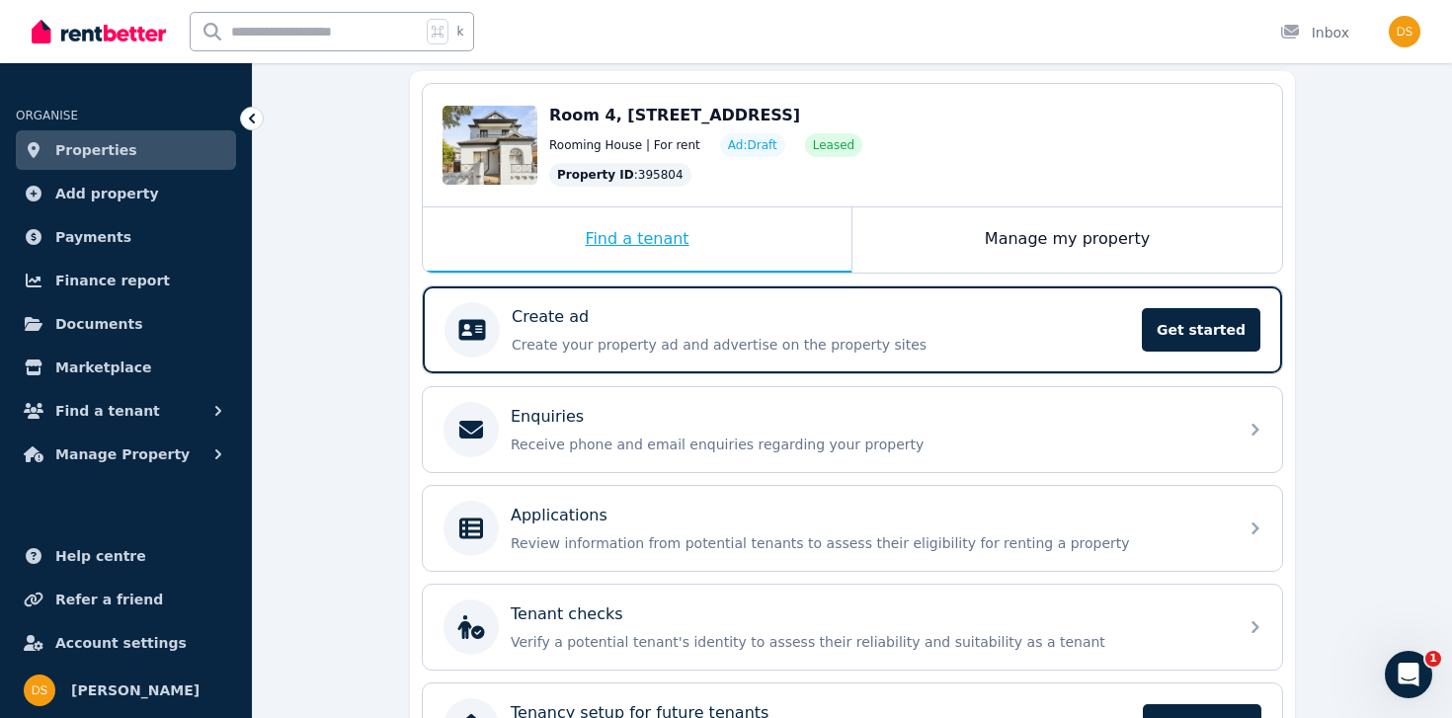
scroll to position [204, 0]
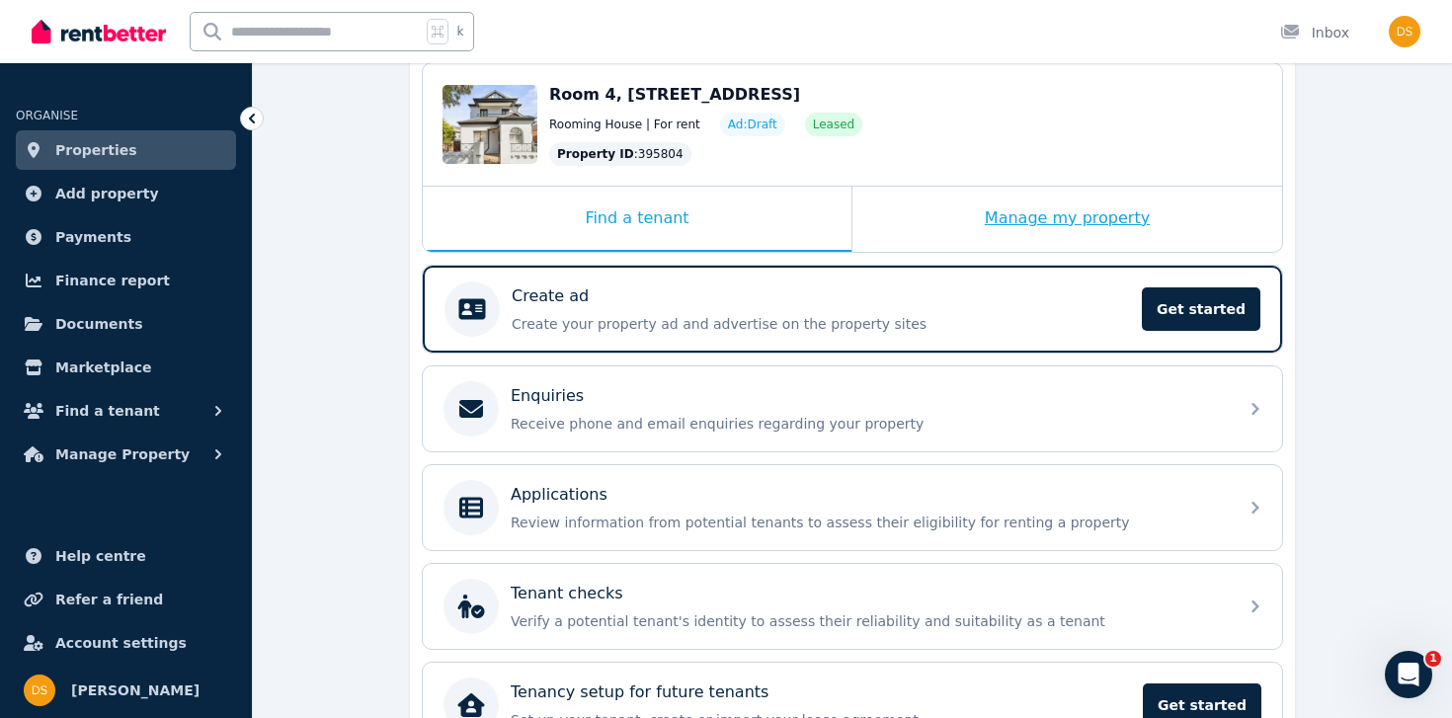
click at [1023, 244] on div "Manage my property" at bounding box center [1067, 219] width 430 height 65
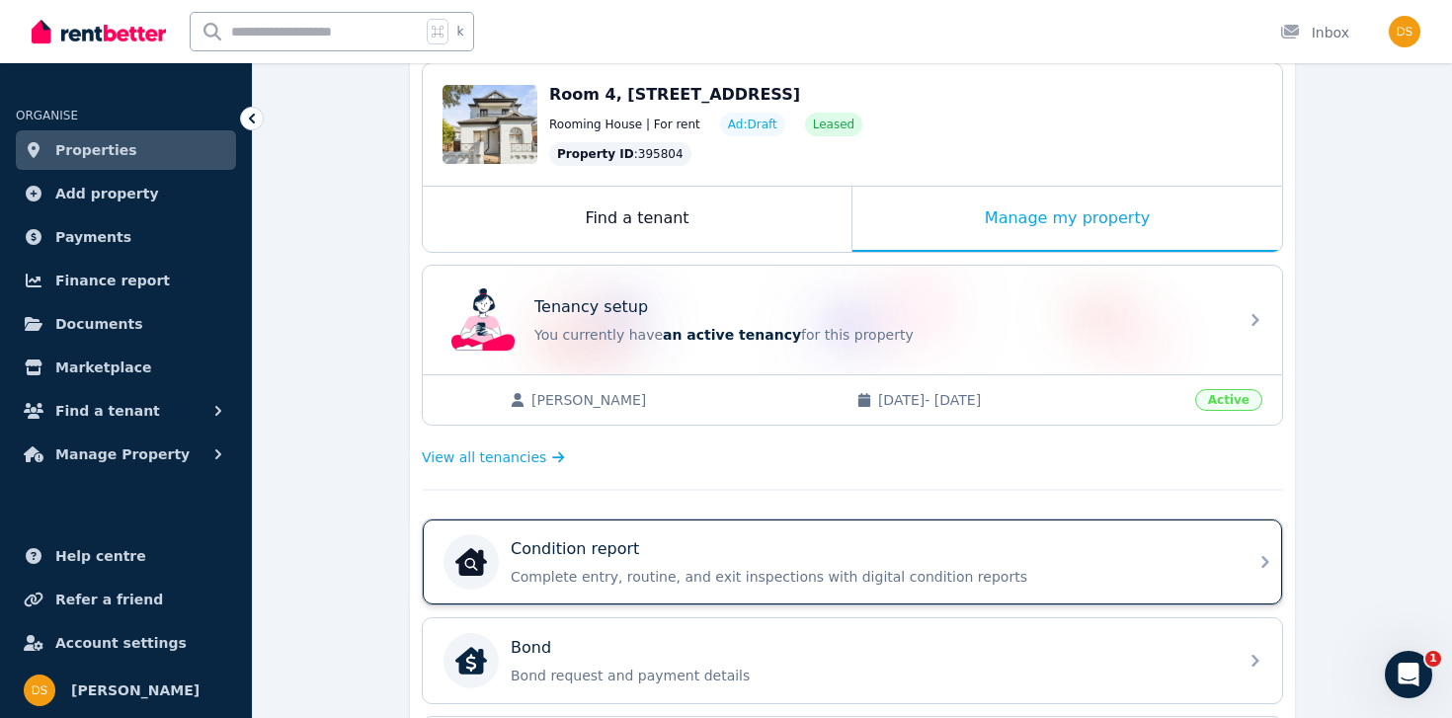
click at [635, 538] on div "Condition report" at bounding box center [868, 549] width 715 height 24
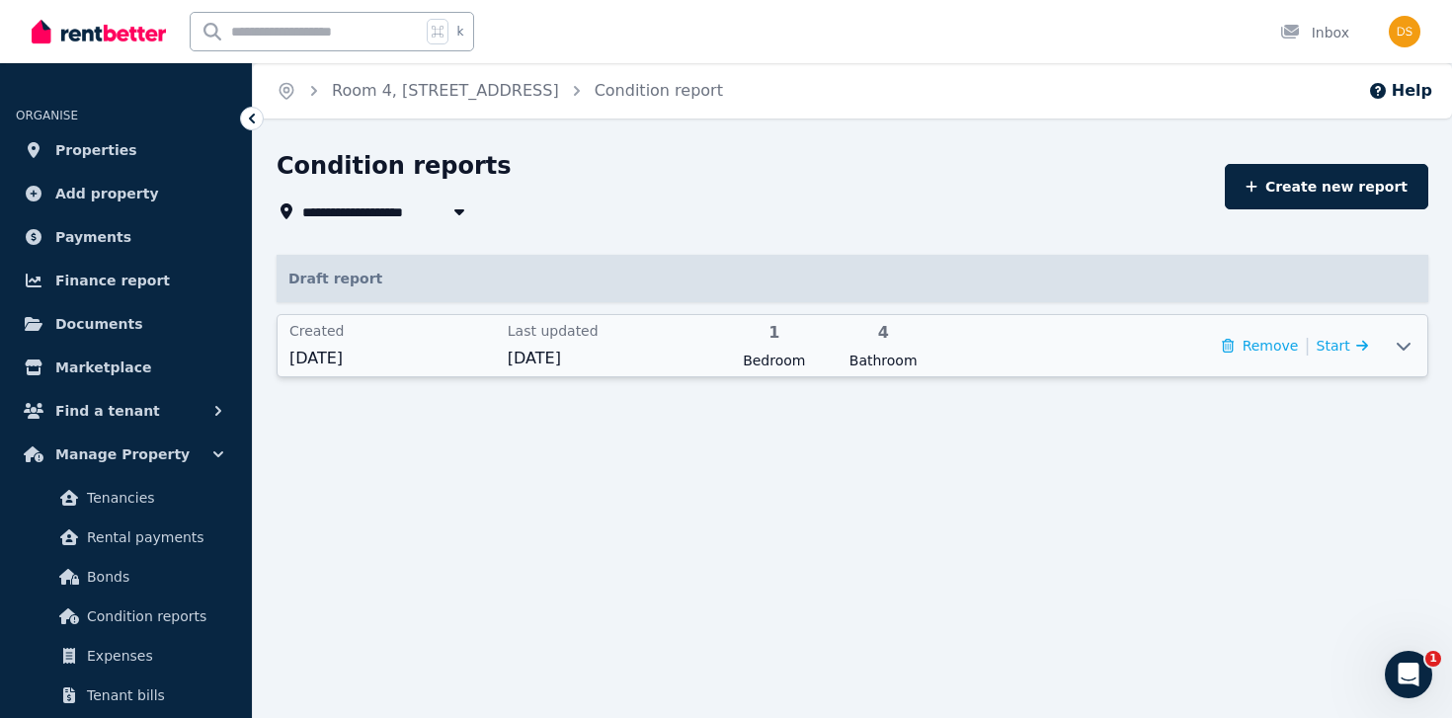
click at [1412, 345] on icon at bounding box center [1404, 346] width 24 height 16
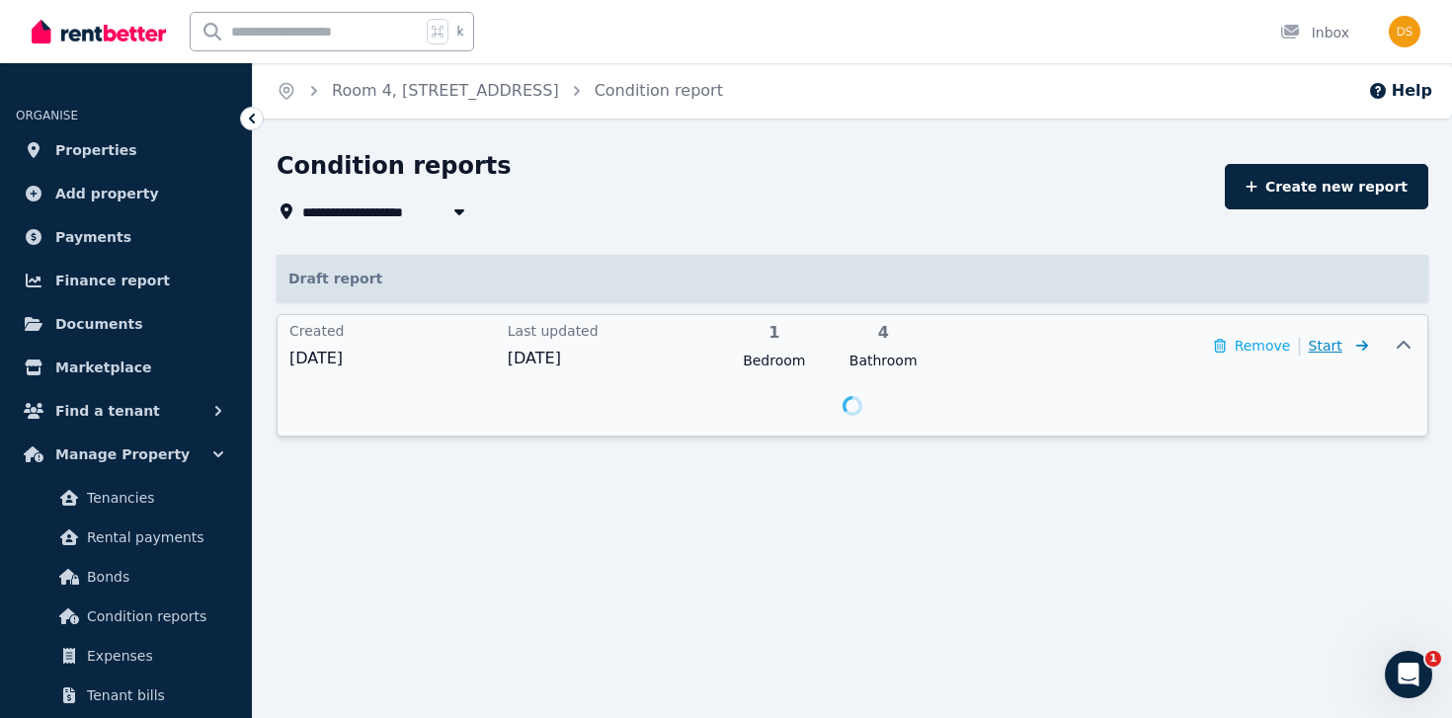
click at [1331, 346] on span "Start" at bounding box center [1326, 346] width 34 height 16
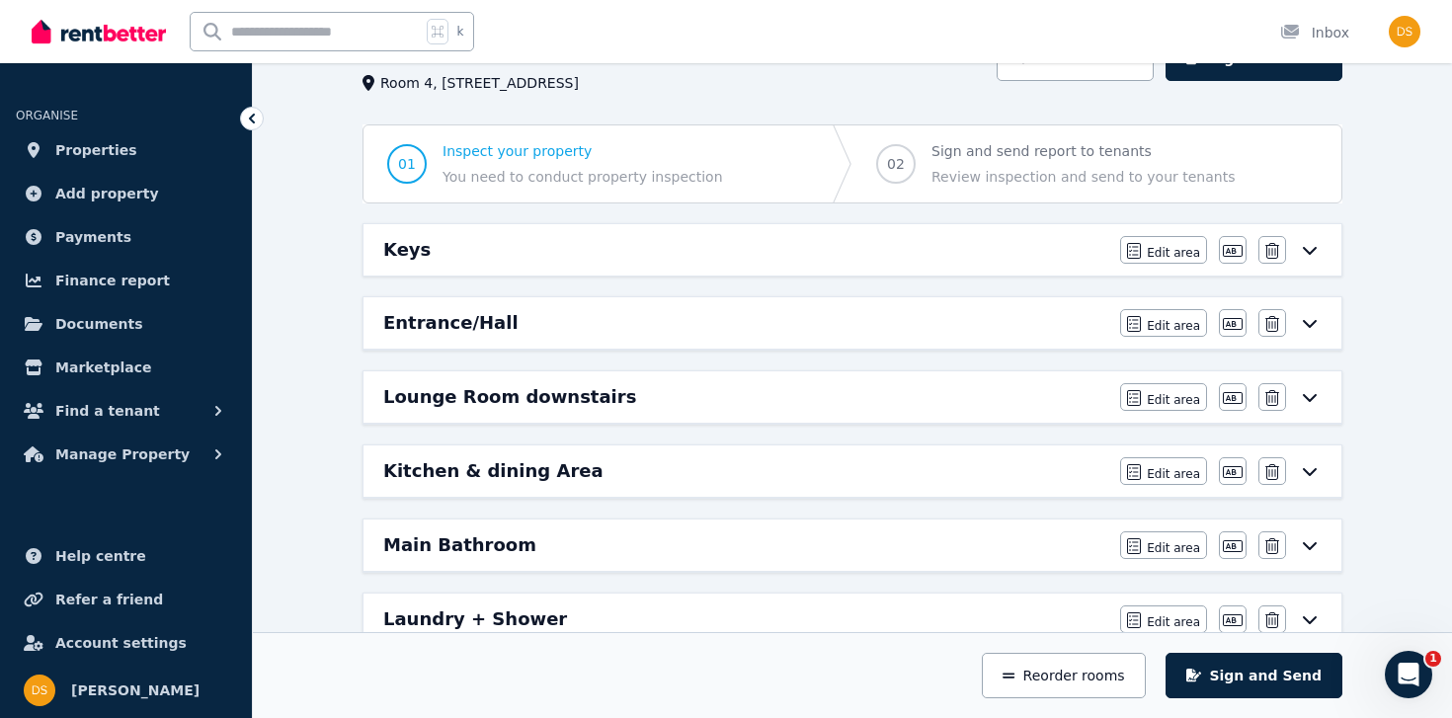
scroll to position [135, 0]
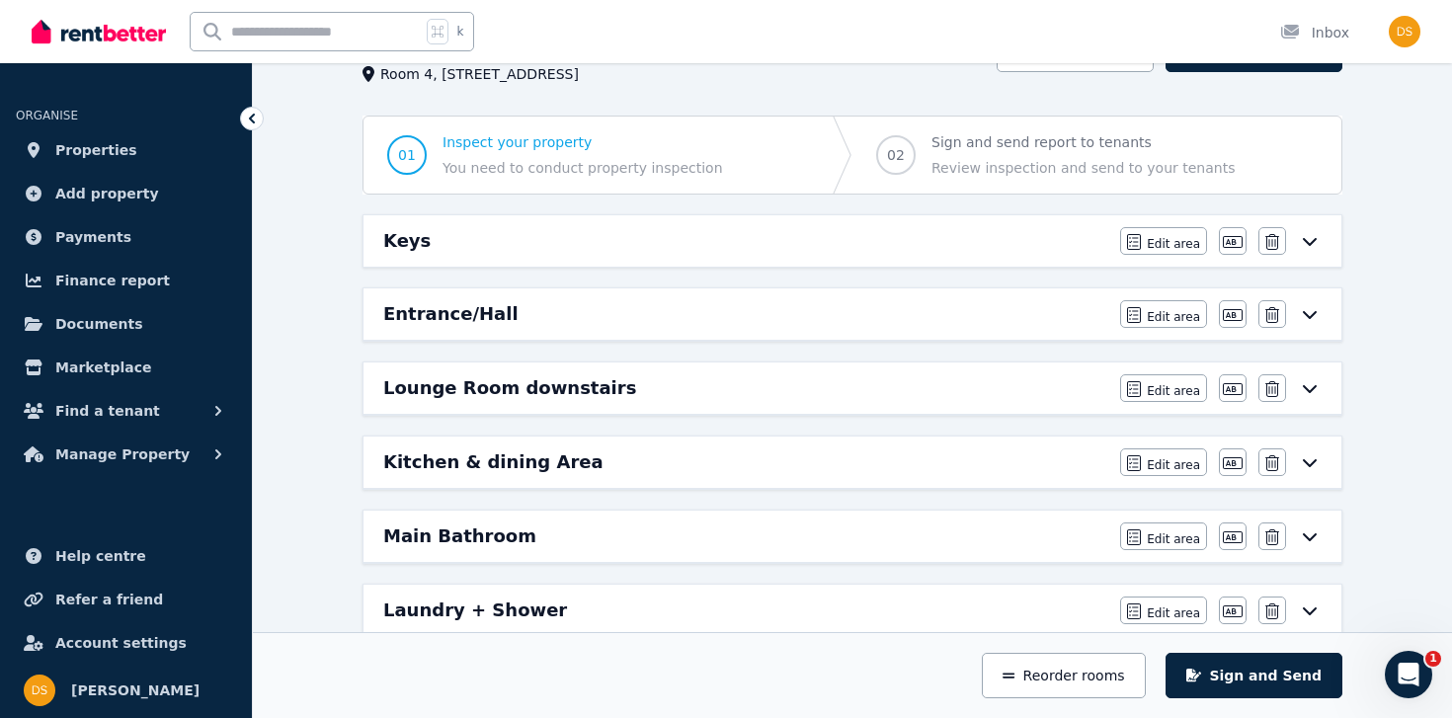
click at [994, 234] on div "Keys" at bounding box center [745, 241] width 725 height 28
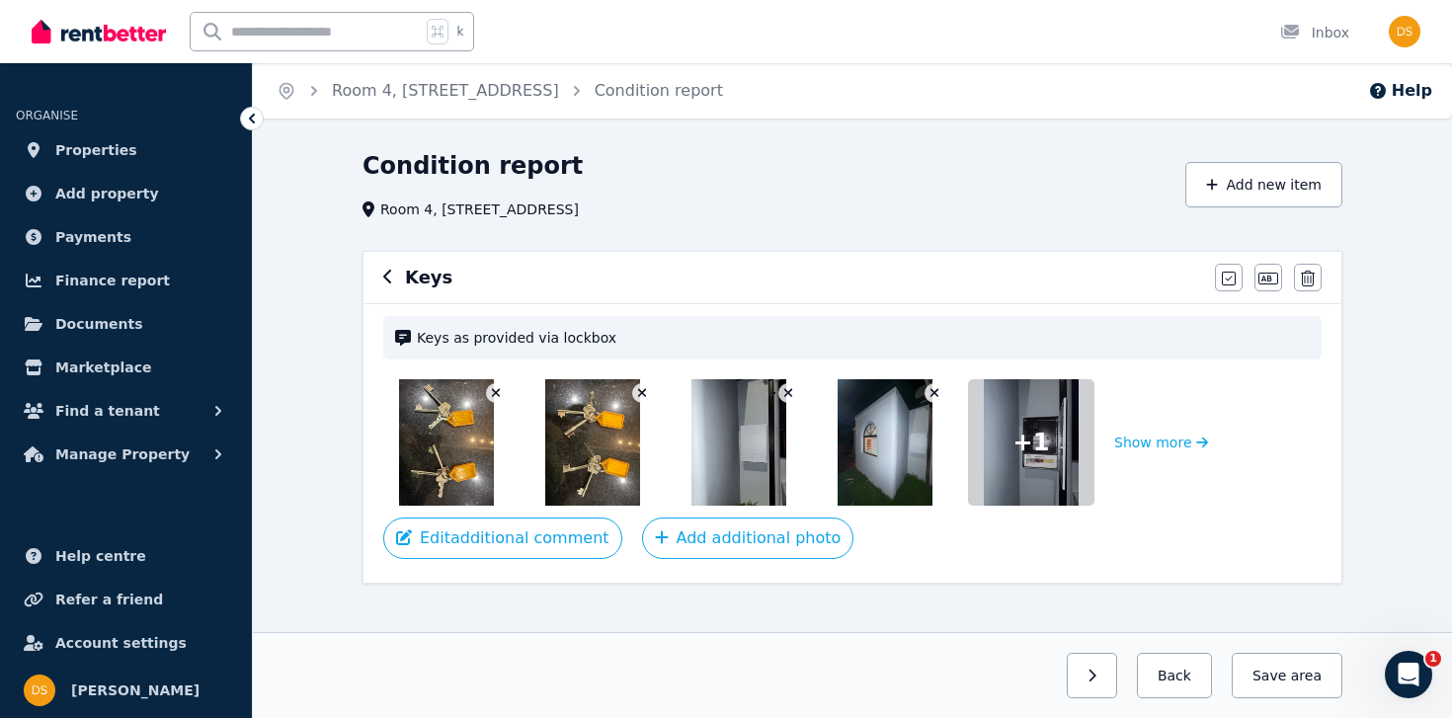
click at [383, 278] on icon "button" at bounding box center [388, 277] width 10 height 16
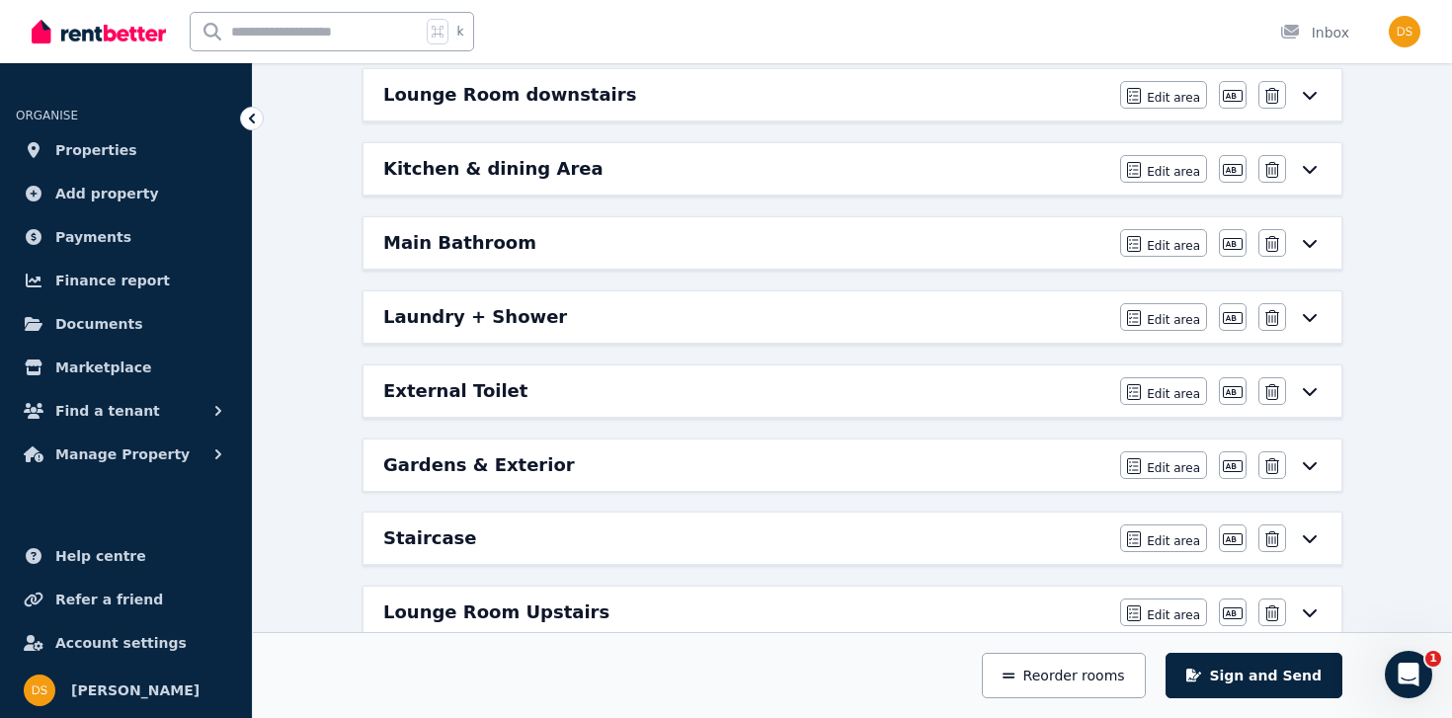
scroll to position [439, 0]
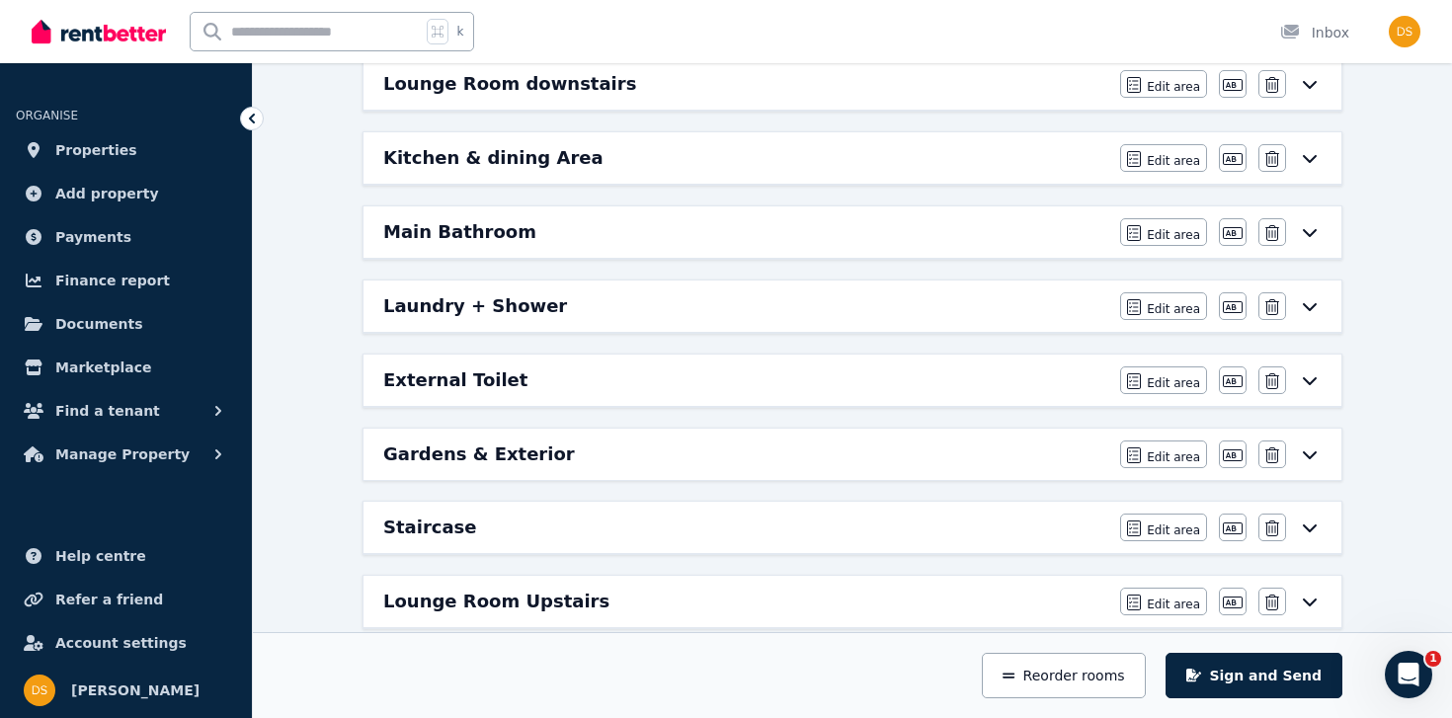
click at [559, 319] on div "Laundry + Shower" at bounding box center [745, 306] width 725 height 28
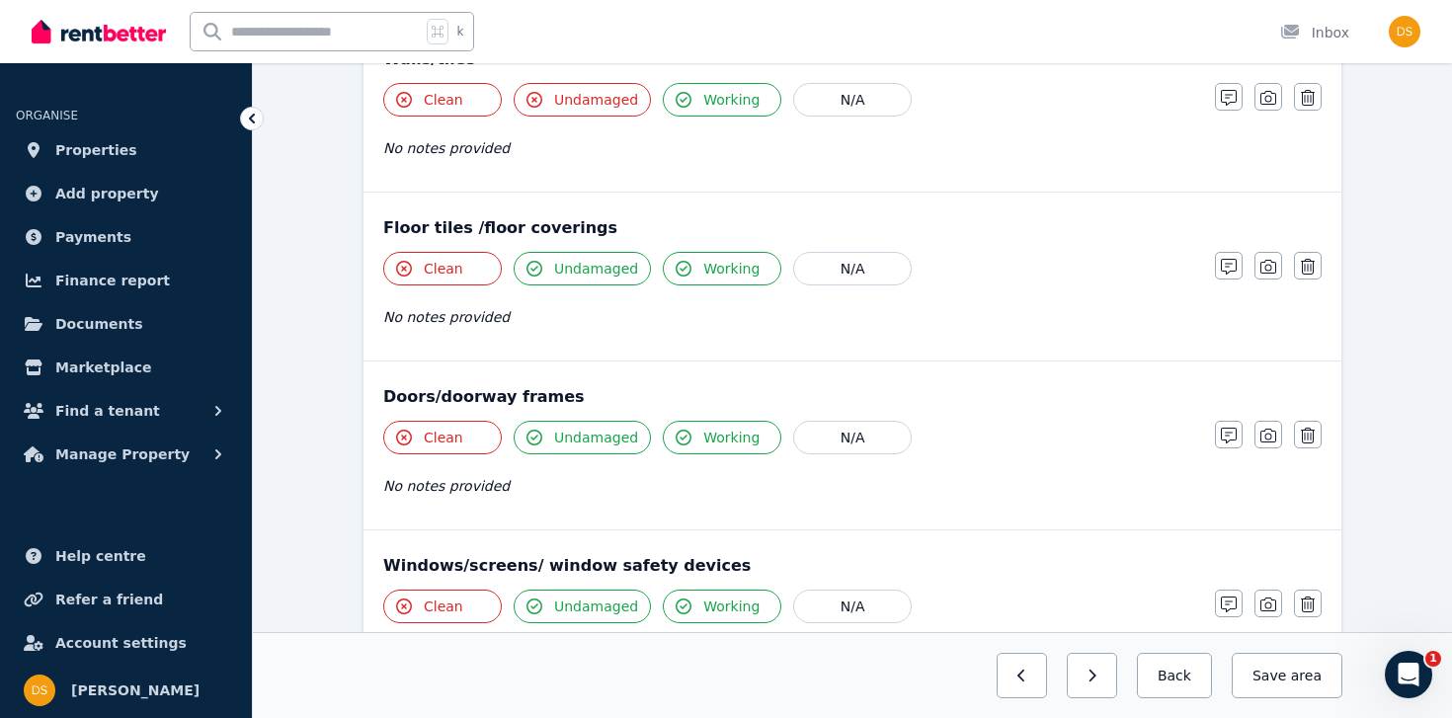
scroll to position [0, 0]
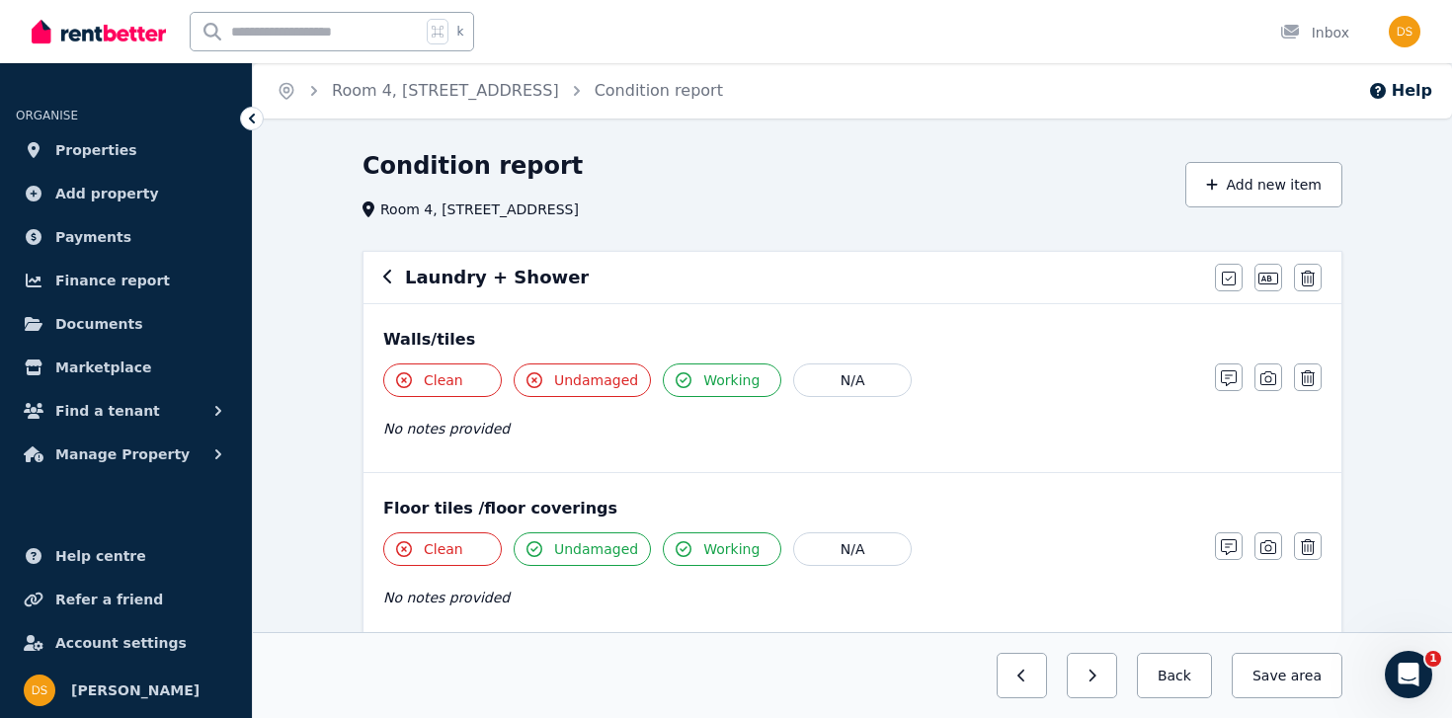
click at [386, 274] on icon "button" at bounding box center [387, 277] width 8 height 14
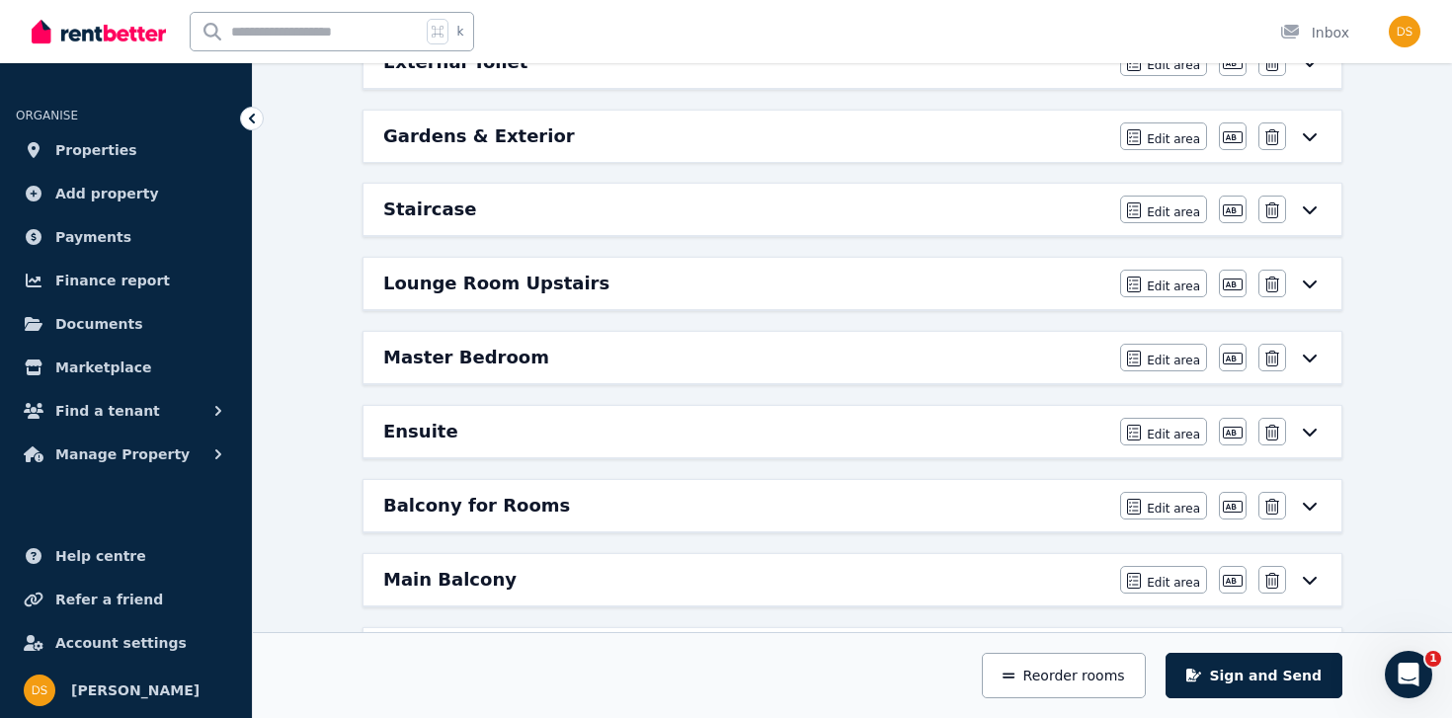
scroll to position [762, 0]
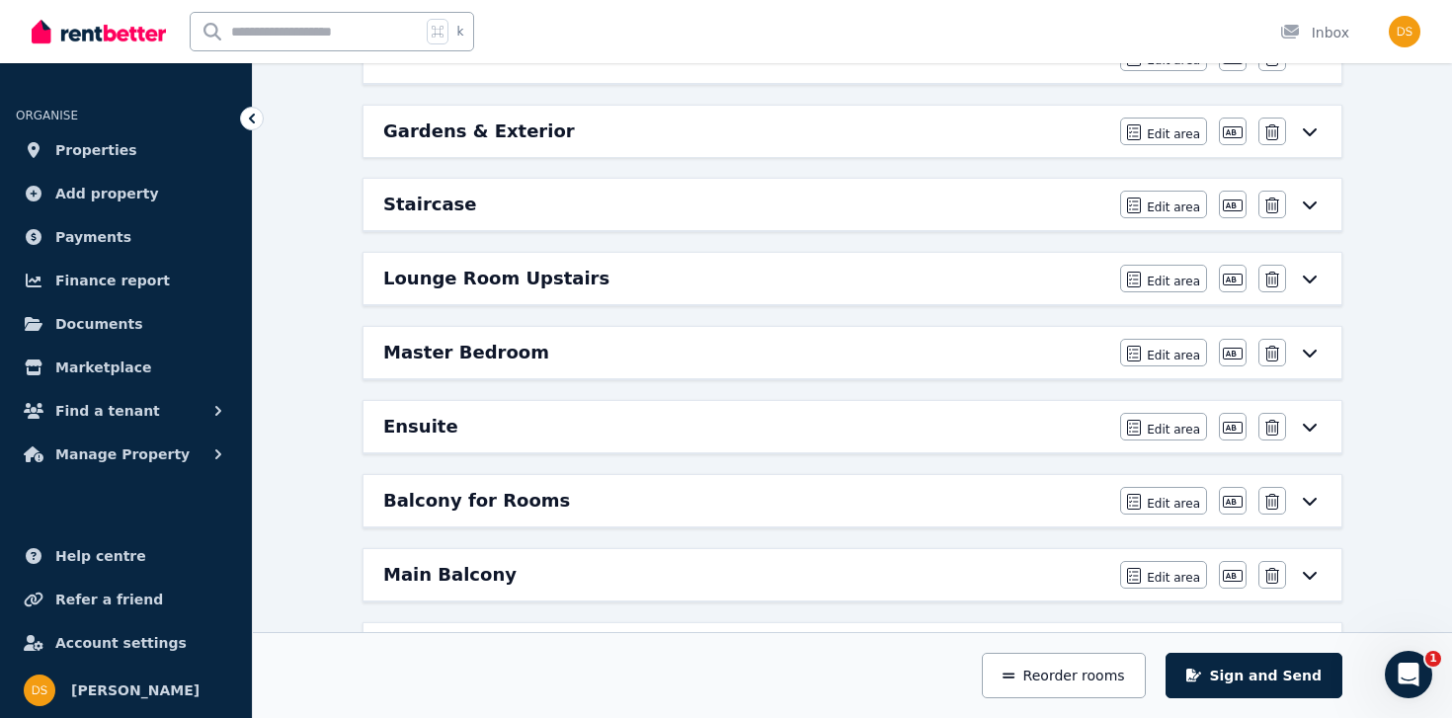
click at [469, 427] on div "Ensuite" at bounding box center [745, 427] width 725 height 28
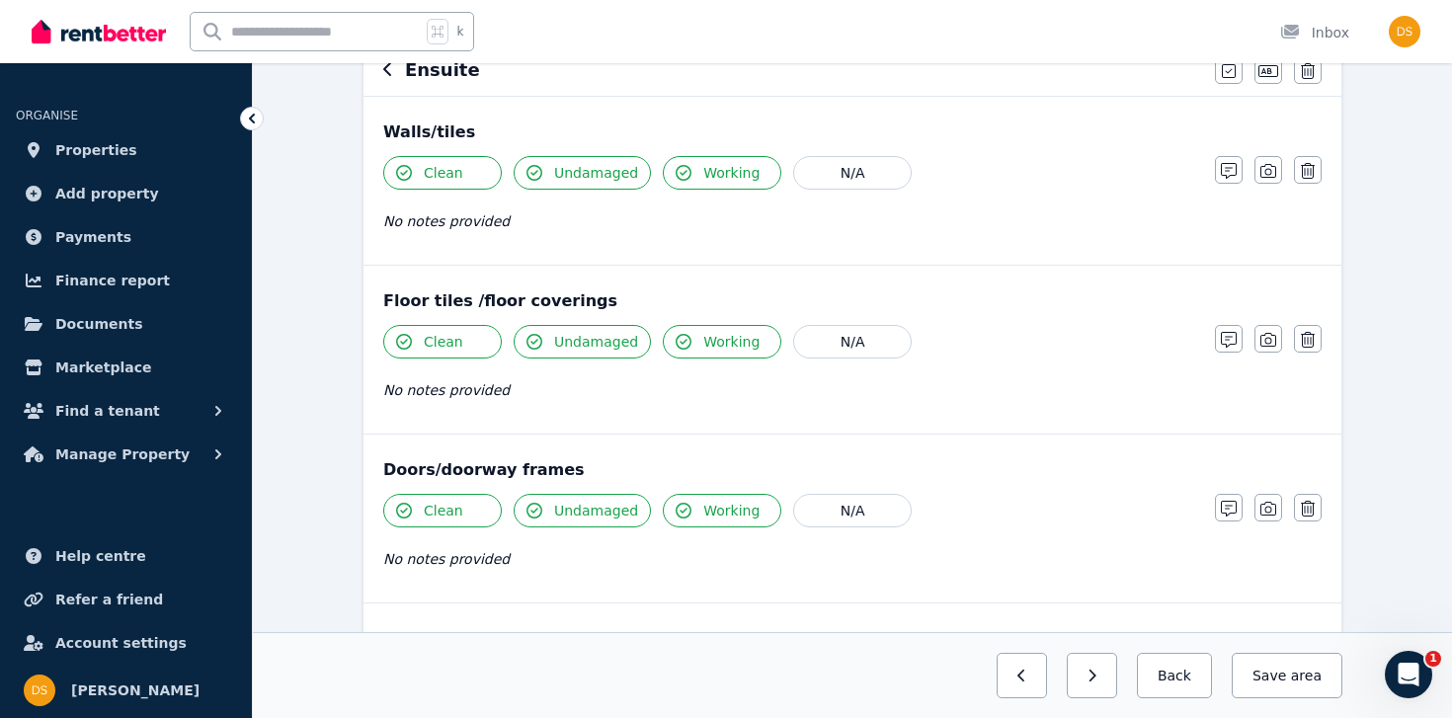
scroll to position [0, 0]
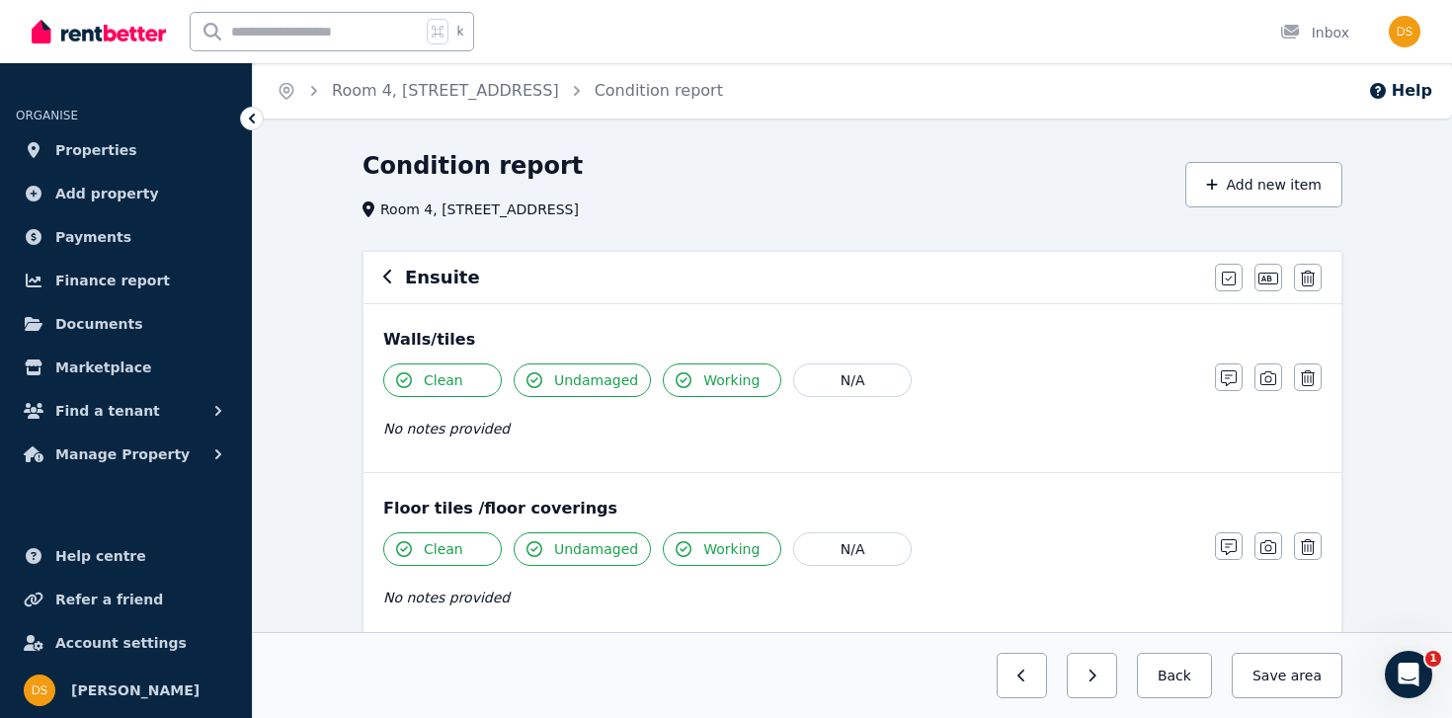
click at [387, 278] on icon "button" at bounding box center [388, 277] width 10 height 16
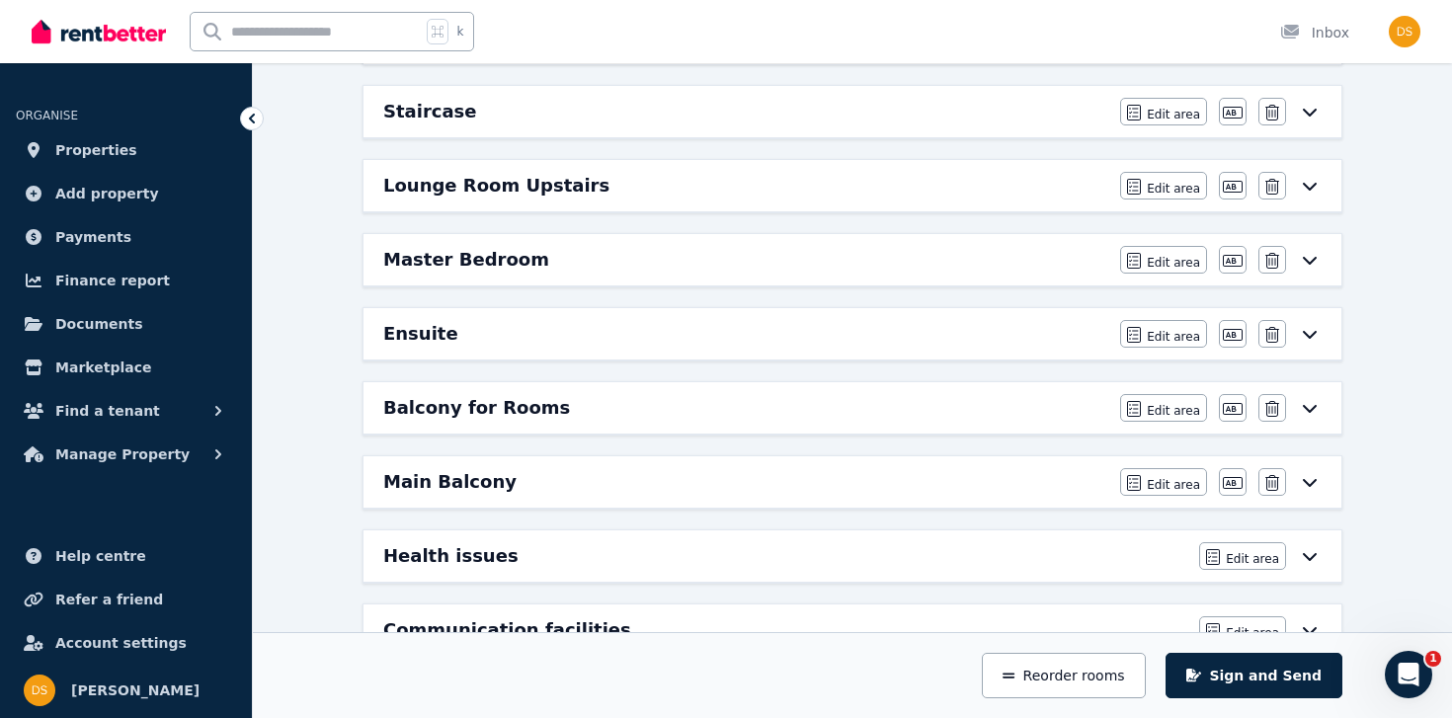
scroll to position [860, 0]
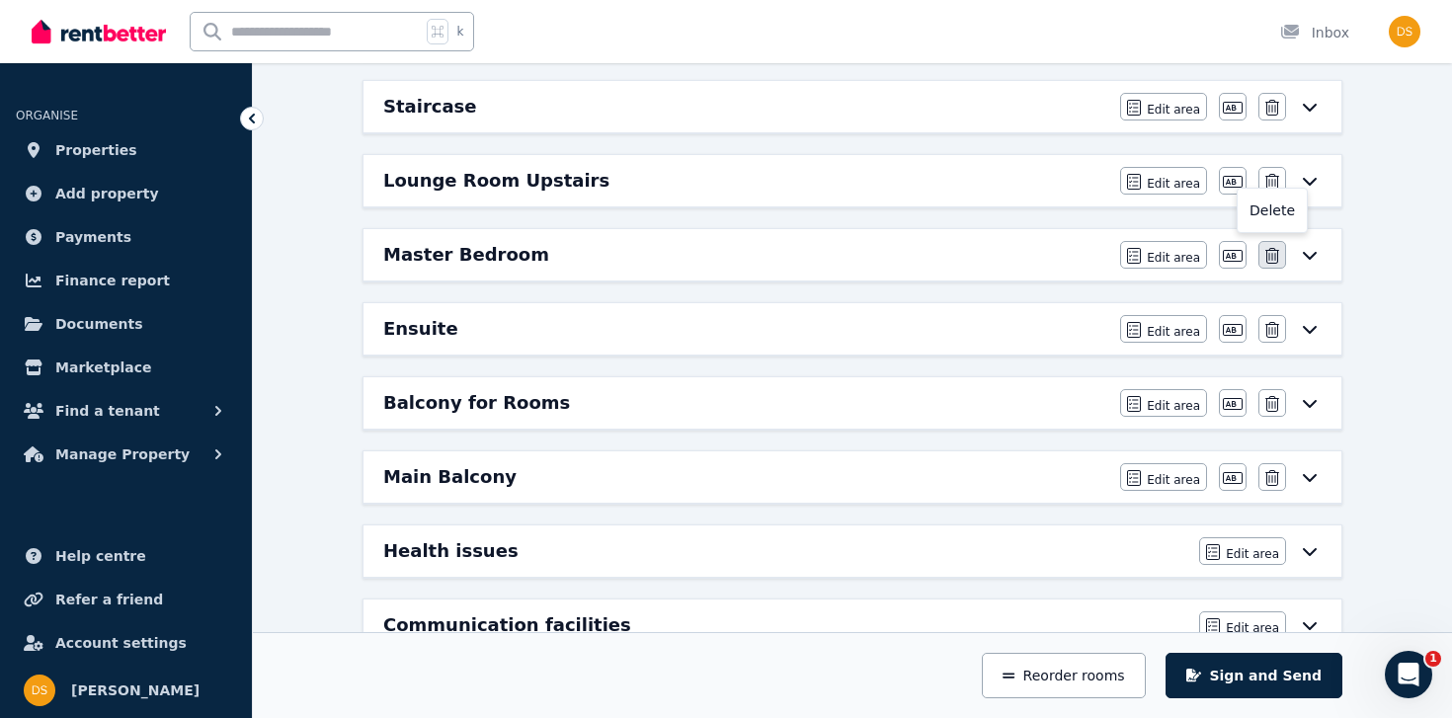
click at [1265, 259] on icon "button" at bounding box center [1272, 256] width 14 height 16
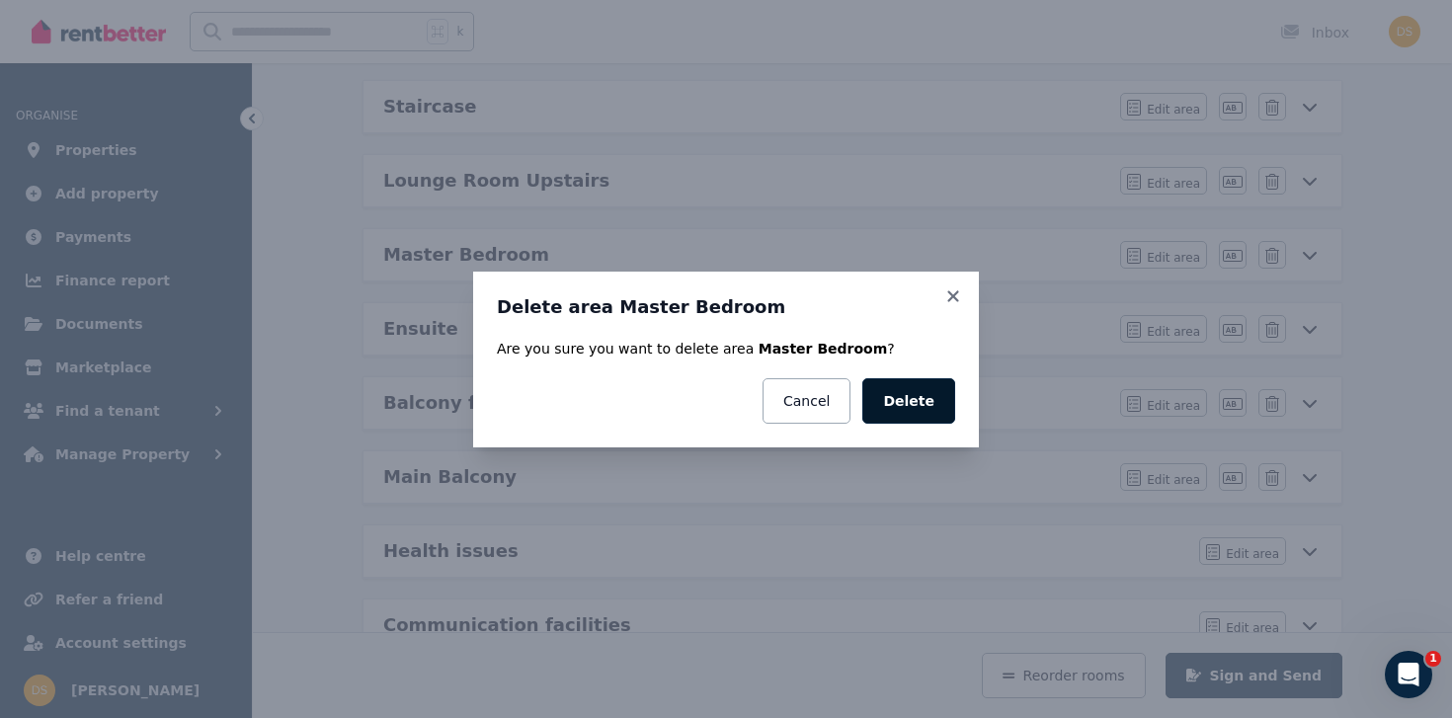
click at [895, 387] on button "Delete" at bounding box center [908, 400] width 93 height 45
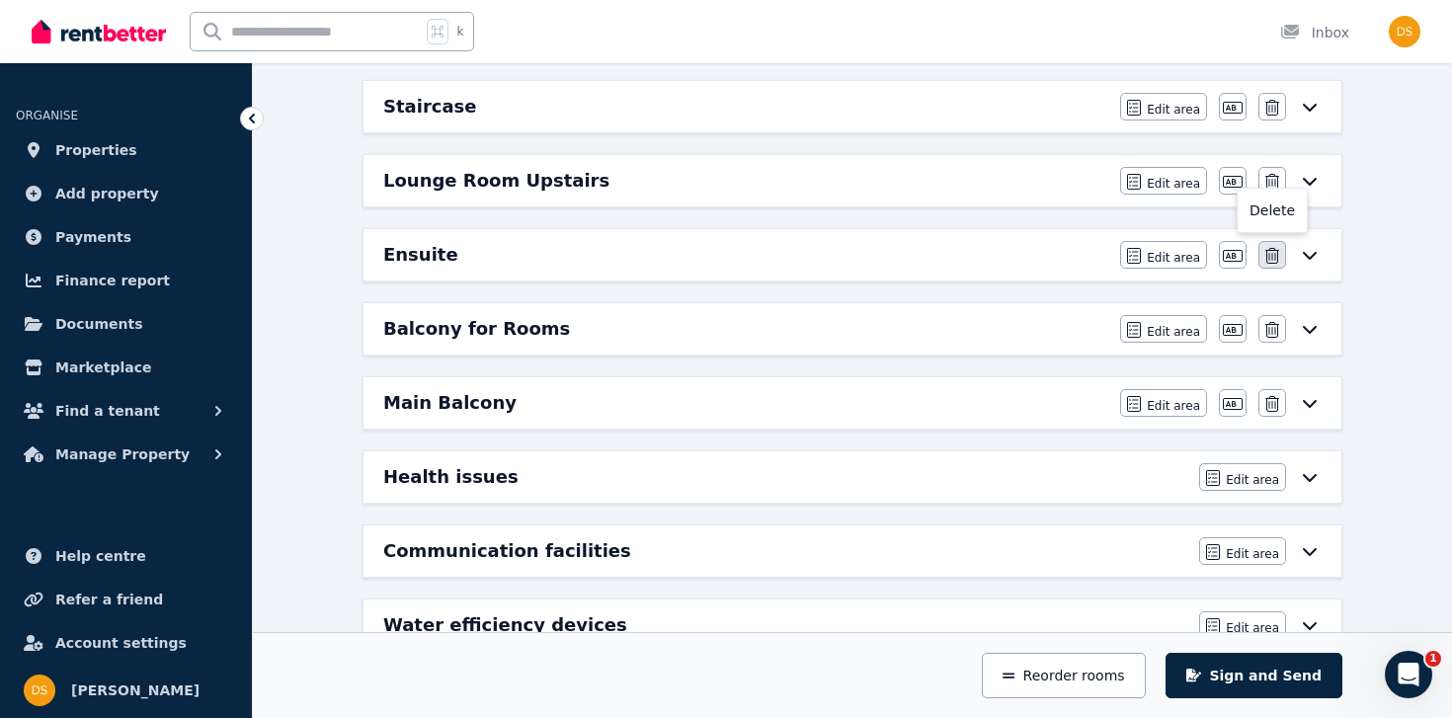
click at [1271, 267] on button "button" at bounding box center [1272, 255] width 28 height 28
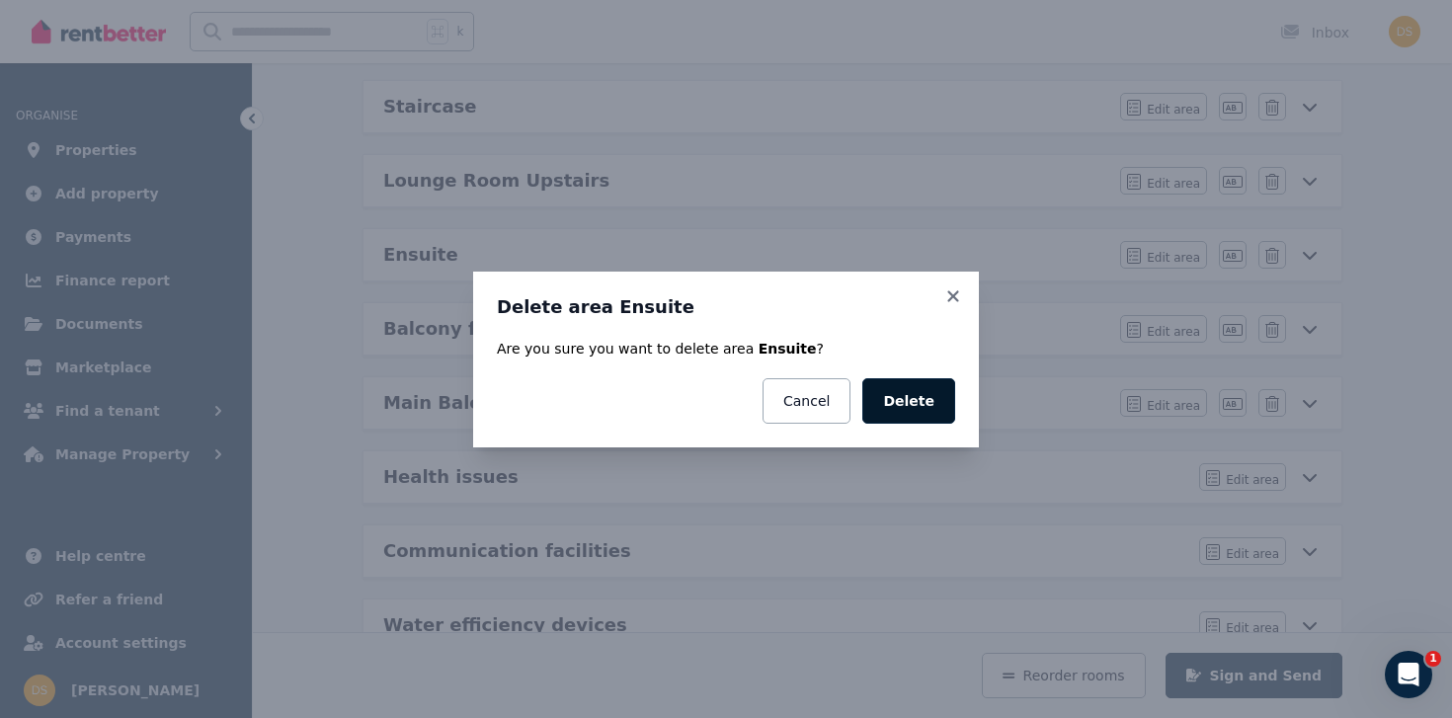
click at [915, 392] on button "Delete" at bounding box center [908, 400] width 93 height 45
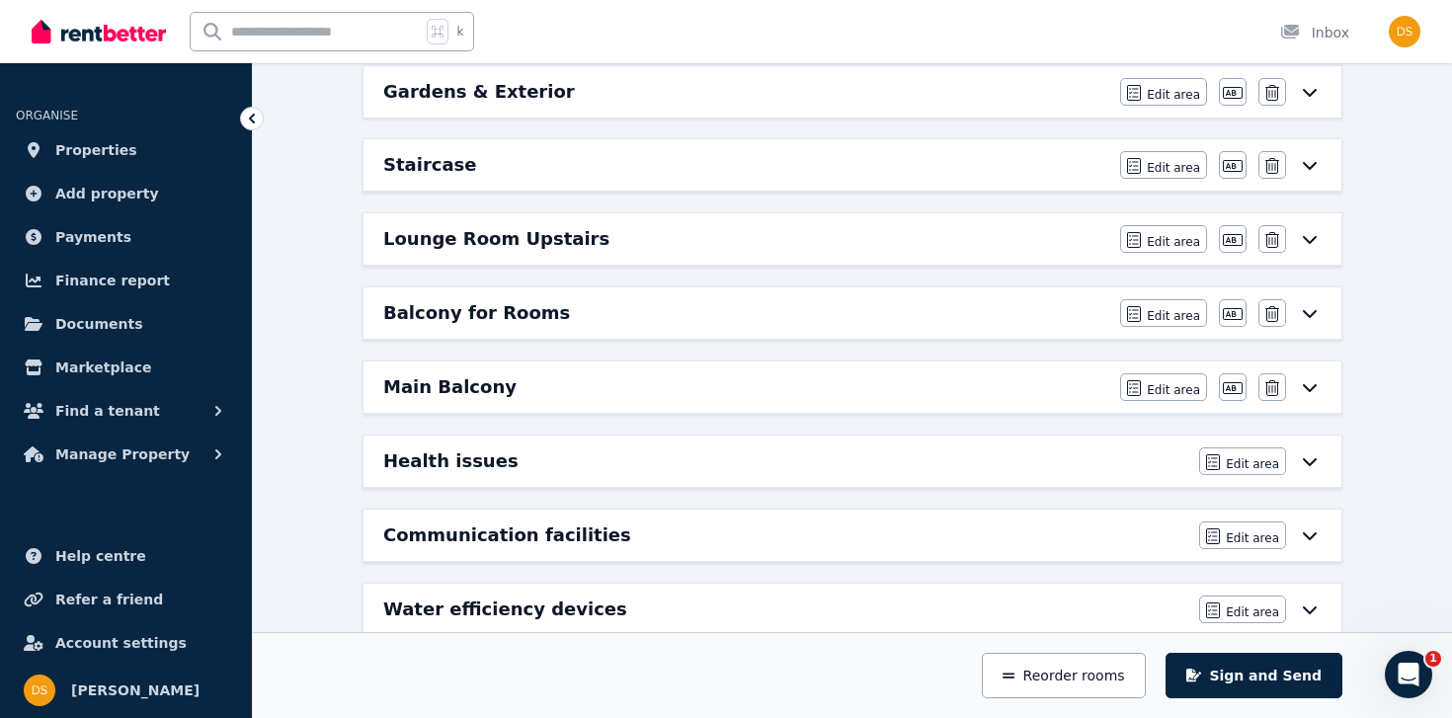
scroll to position [801, 0]
click at [1282, 317] on button "button" at bounding box center [1272, 314] width 28 height 28
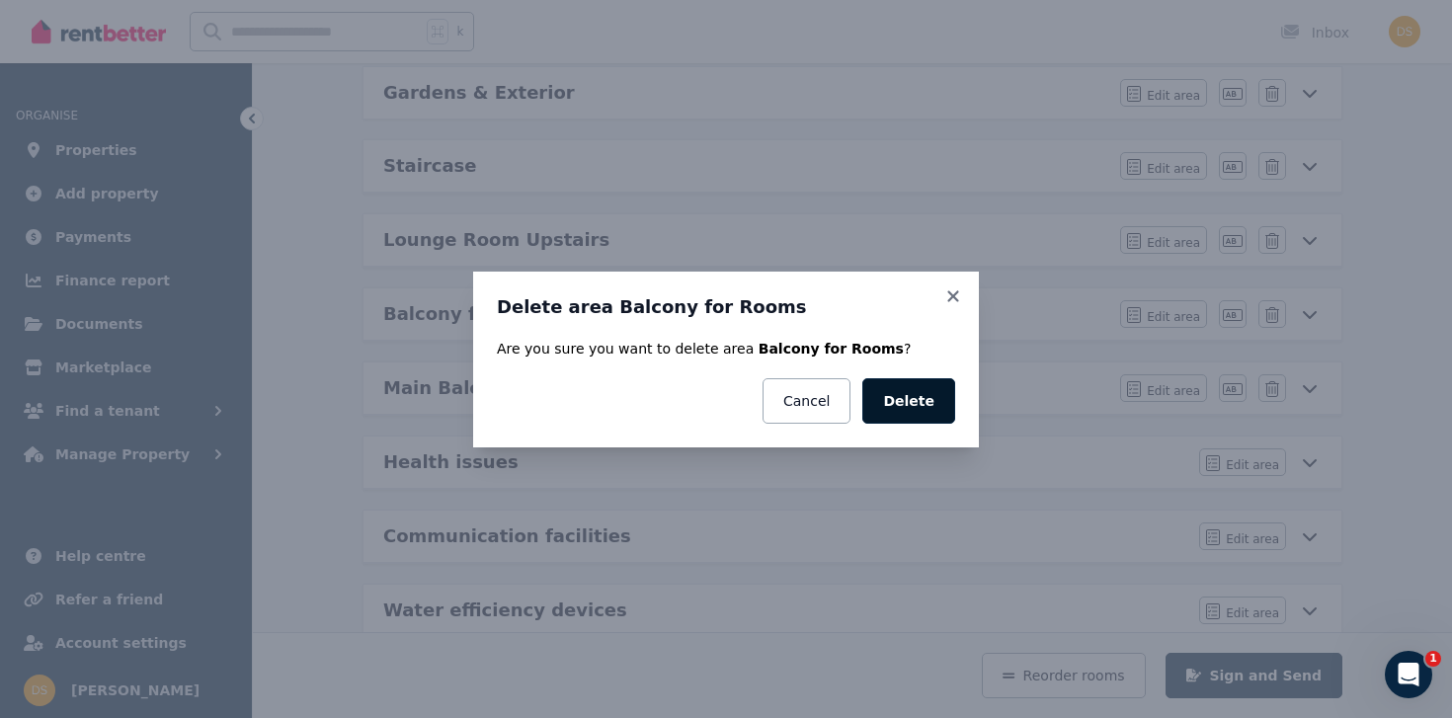
click at [912, 397] on button "Delete" at bounding box center [908, 400] width 93 height 45
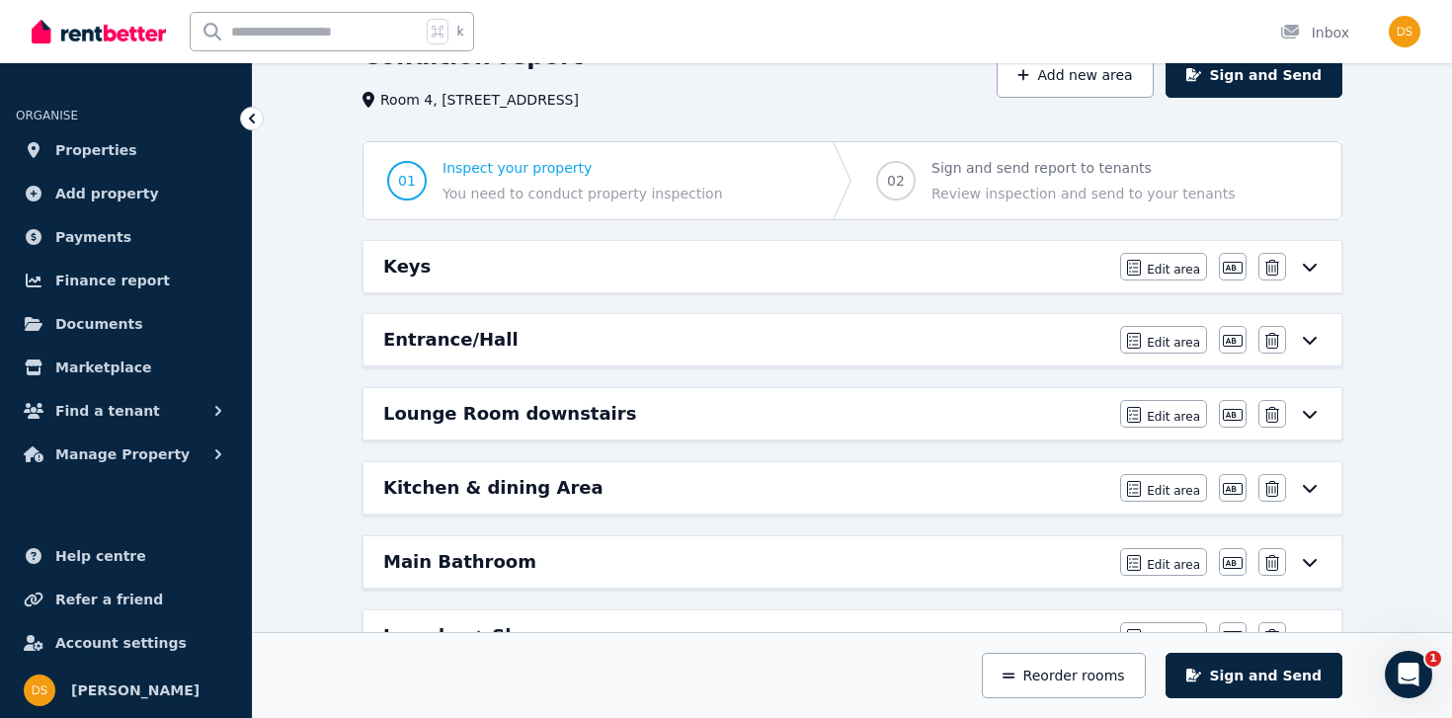
scroll to position [0, 0]
